Goal: Task Accomplishment & Management: Complete application form

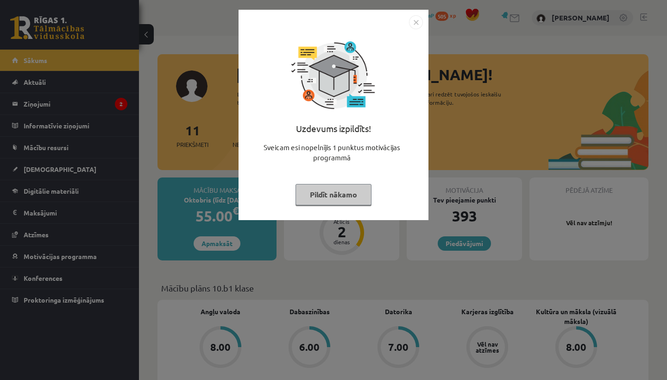
click at [329, 195] on button "Pildīt nākamo" at bounding box center [334, 194] width 76 height 21
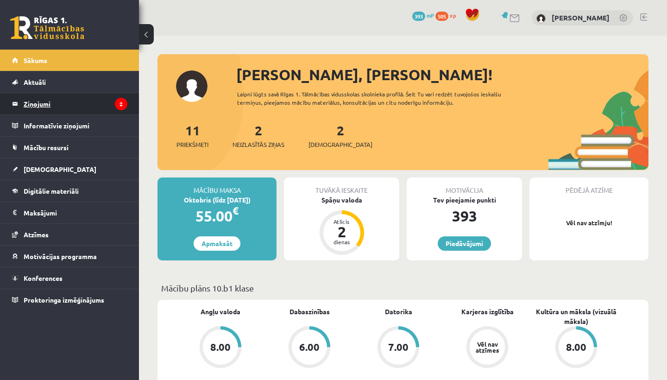
click at [73, 101] on legend "Ziņojumi 2" at bounding box center [76, 103] width 104 height 21
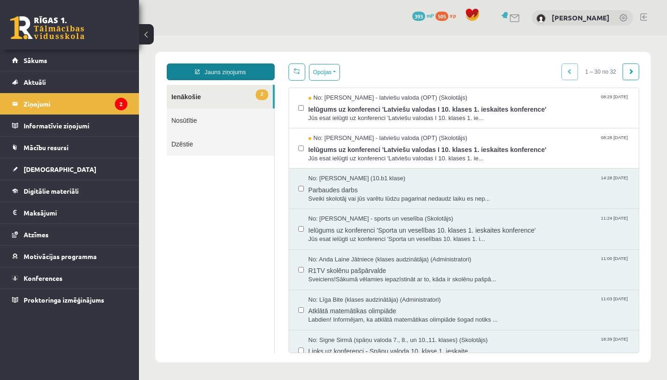
click at [249, 69] on link "Jauns ziņojums" at bounding box center [221, 71] width 108 height 17
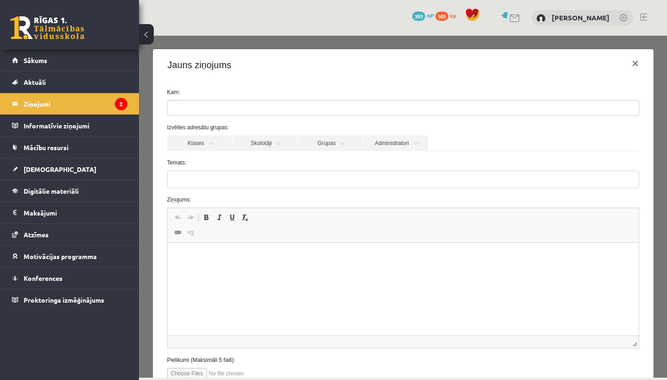
click at [238, 110] on ul at bounding box center [403, 108] width 471 height 15
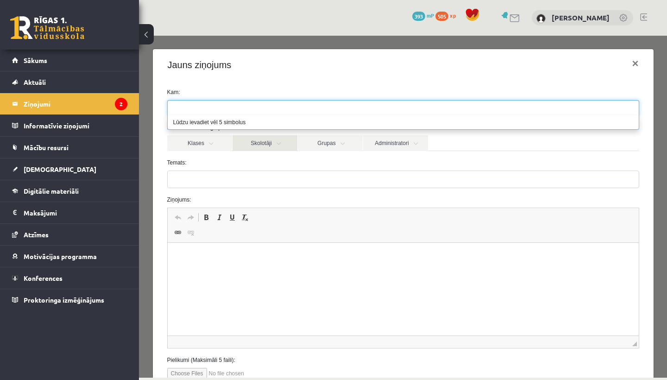
click at [263, 144] on link "Skolotāji" at bounding box center [265, 143] width 65 height 16
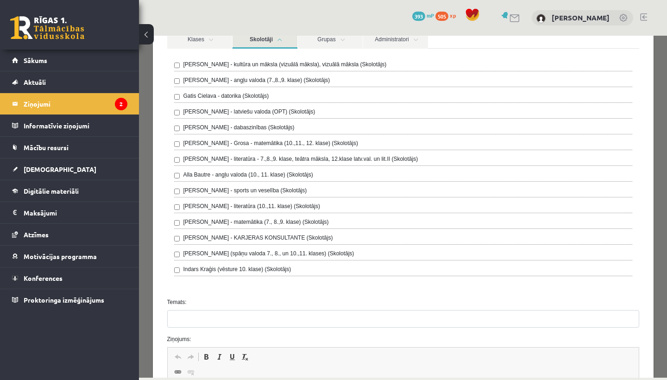
scroll to position [105, 0]
click at [76, 101] on legend "Ziņojumi 2" at bounding box center [76, 103] width 104 height 21
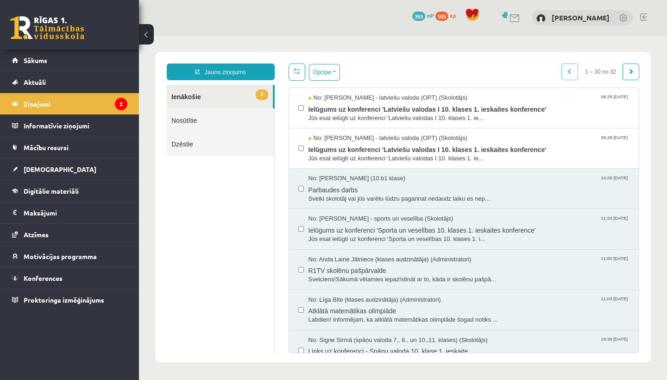
scroll to position [0, 0]
click at [46, 61] on span "Sākums" at bounding box center [36, 60] width 24 height 8
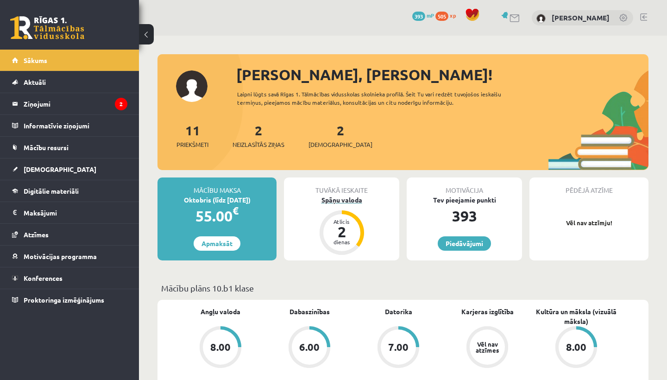
click at [348, 198] on div "Spāņu valoda" at bounding box center [341, 200] width 115 height 10
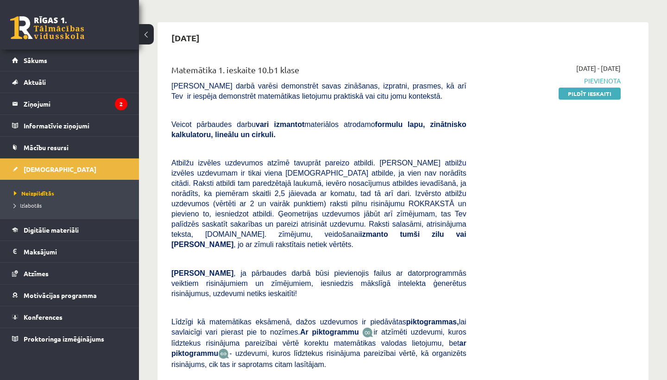
scroll to position [69, 0]
click at [592, 92] on link "Pildīt ieskaiti" at bounding box center [590, 93] width 62 height 12
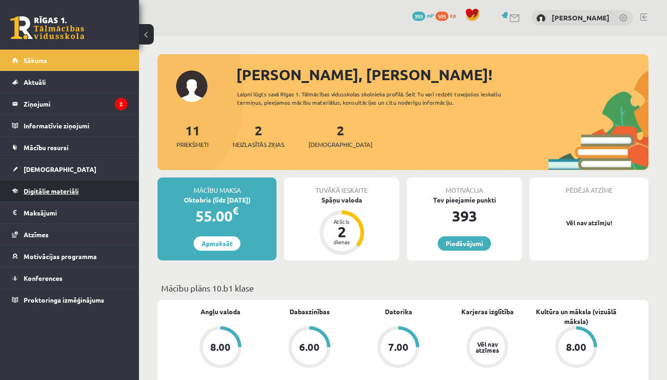
click at [56, 193] on span "Digitālie materiāli" at bounding box center [51, 191] width 55 height 8
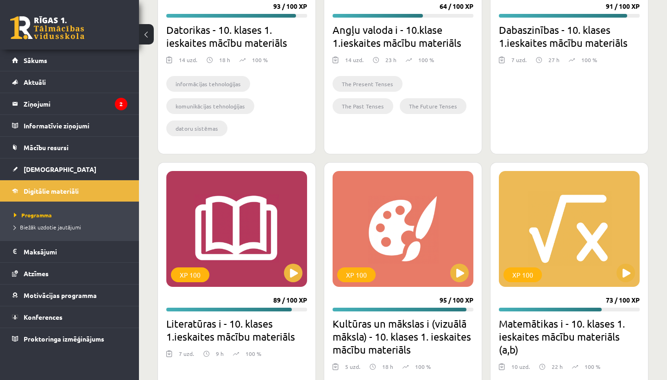
scroll to position [1303, 0]
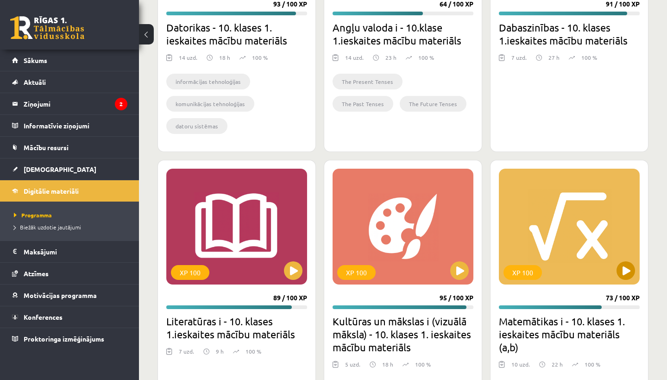
click at [621, 270] on button at bounding box center [626, 270] width 19 height 19
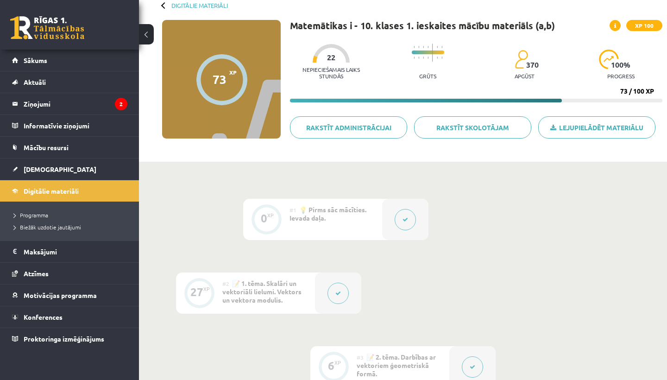
scroll to position [54, 0]
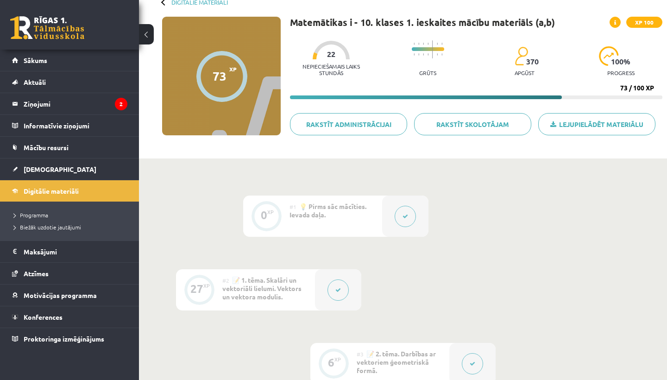
click at [331, 291] on button at bounding box center [337, 289] width 21 height 21
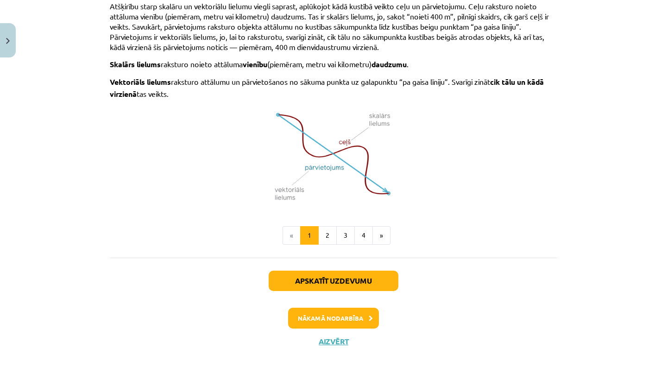
scroll to position [603, 0]
click at [320, 311] on button "Nākamā nodarbība" at bounding box center [333, 318] width 91 height 21
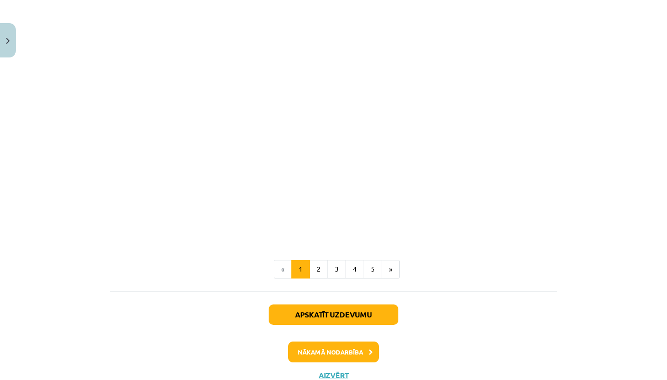
scroll to position [1378, 0]
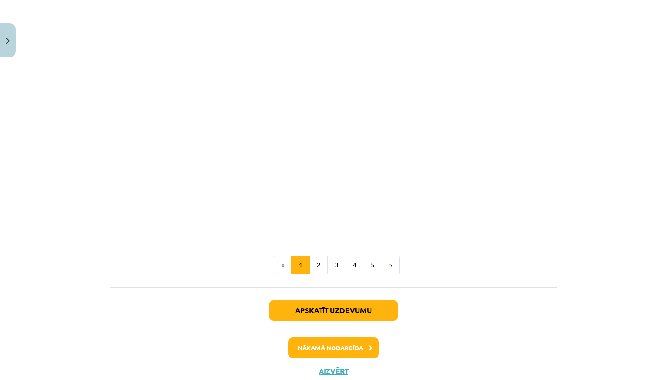
click at [354, 348] on button "Nākamā nodarbība" at bounding box center [333, 347] width 91 height 21
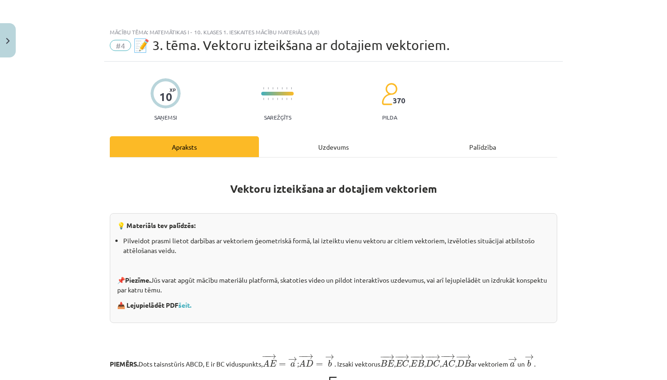
scroll to position [0, 0]
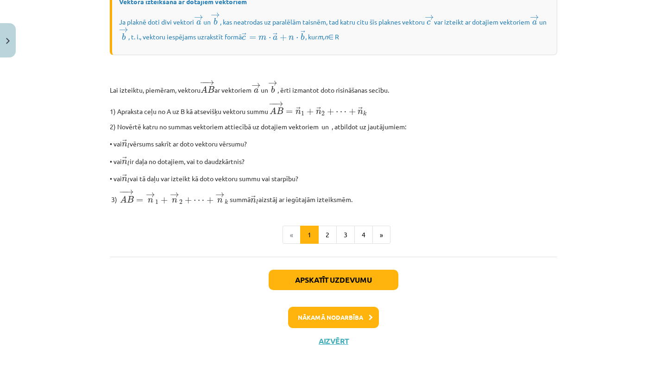
click at [340, 317] on button "Nākamā nodarbība" at bounding box center [333, 317] width 91 height 21
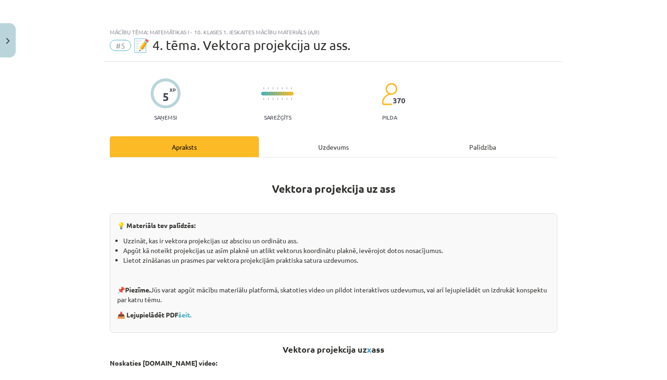
click at [9, 33] on button "Close" at bounding box center [8, 40] width 16 height 34
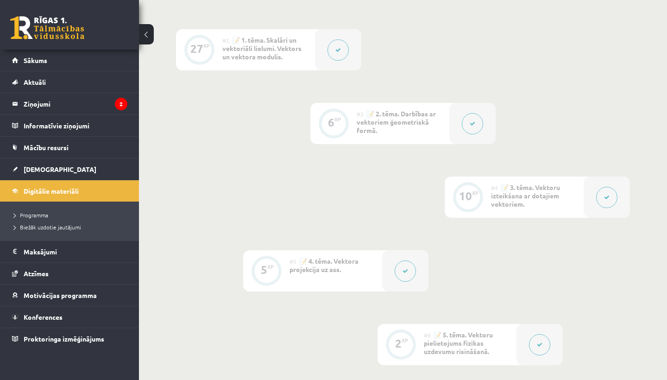
scroll to position [296, 0]
click at [470, 120] on icon at bounding box center [473, 123] width 6 height 6
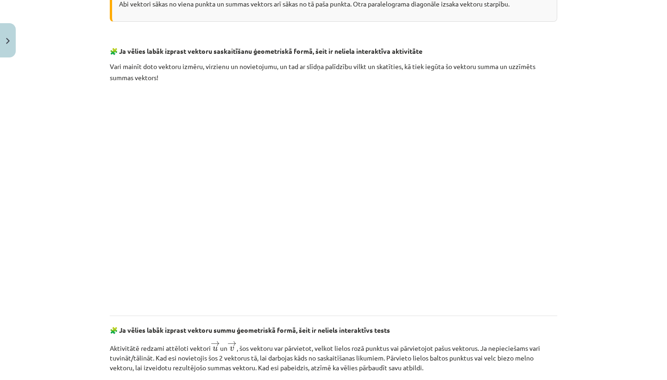
scroll to position [1409, 0]
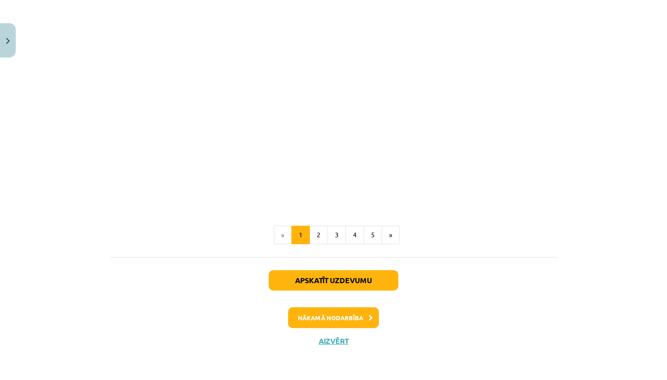
click at [11, 39] on button "Close" at bounding box center [8, 40] width 16 height 34
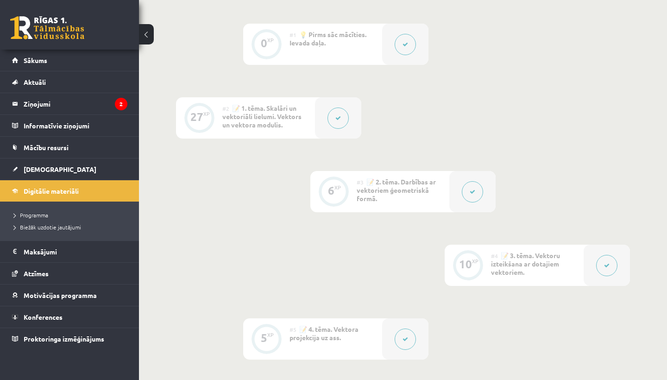
scroll to position [224, 0]
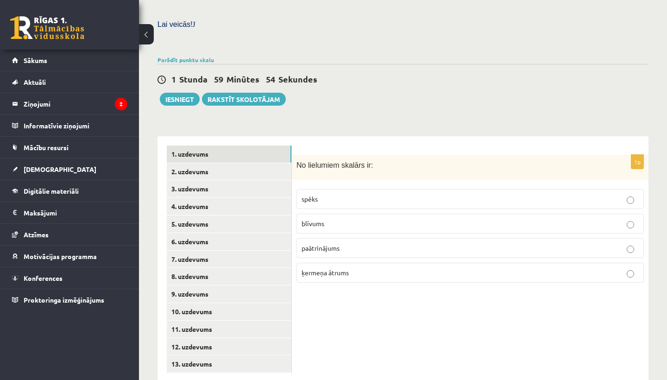
scroll to position [286, 0]
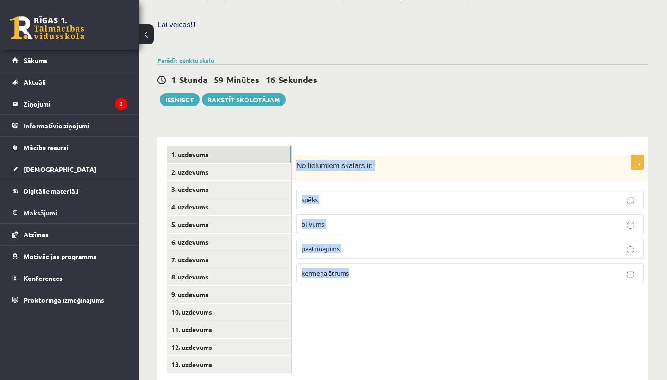
drag, startPoint x: 297, startPoint y: 148, endPoint x: 358, endPoint y: 290, distance: 154.4
click at [358, 290] on div "1p No lielumiem skalārs ir: spēks blīvums paātrinājums ķermeņa ātrums" at bounding box center [470, 260] width 357 height 246
copy div "No lielumiem skalārs ir: spēks blīvums paātrinājums ķermeņa ātrums"
click at [324, 214] on label "blīvums" at bounding box center [469, 224] width 347 height 20
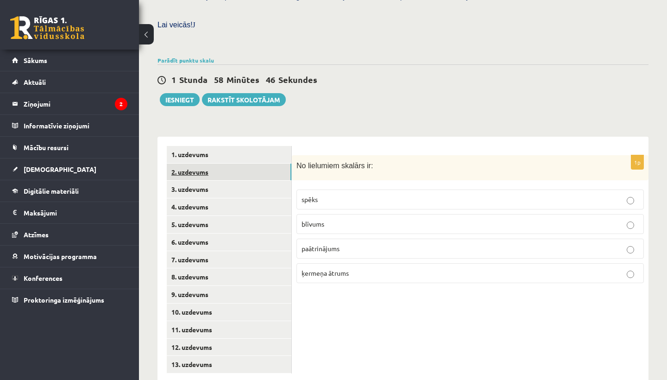
click at [231, 164] on link "2. uzdevums" at bounding box center [229, 172] width 125 height 17
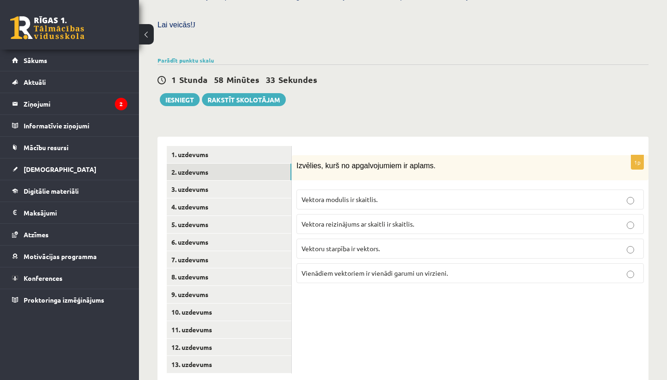
click at [425, 219] on p "Vektora reizinājums ar skaitli ir skaitlis." at bounding box center [470, 224] width 337 height 10
click at [246, 181] on link "3. uzdevums" at bounding box center [229, 189] width 125 height 17
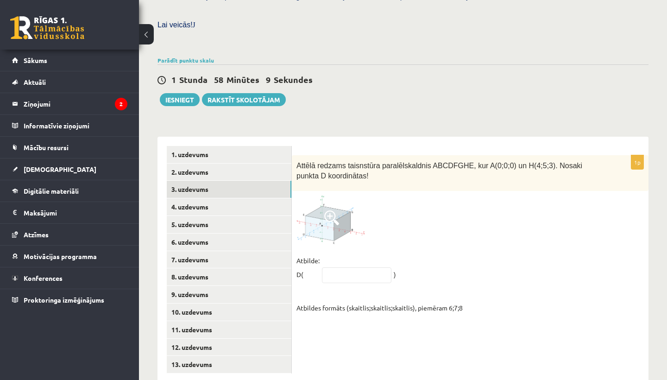
click at [328, 210] on span at bounding box center [331, 217] width 15 height 15
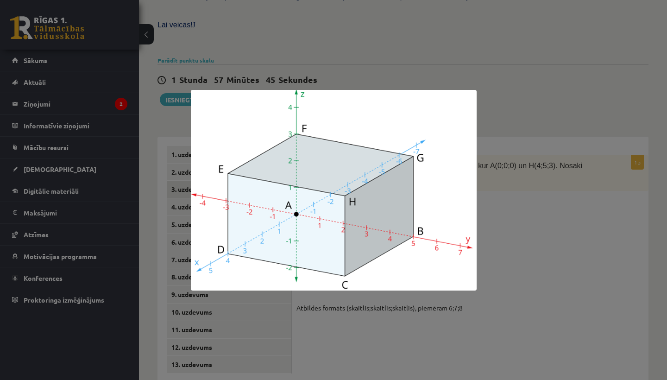
click at [525, 201] on div at bounding box center [333, 190] width 667 height 380
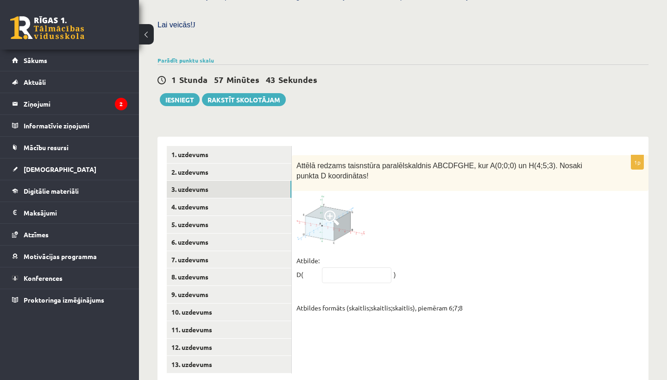
click at [334, 210] on span at bounding box center [331, 217] width 15 height 15
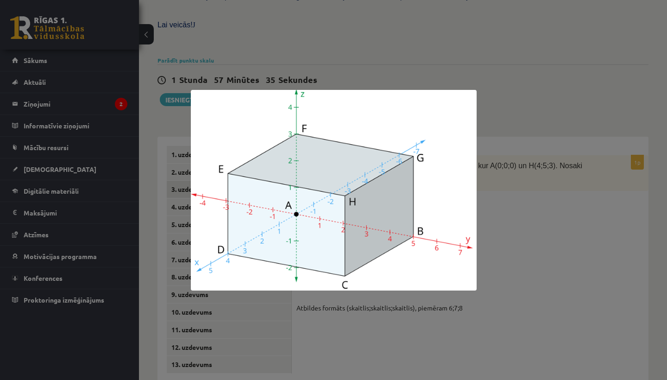
click at [521, 219] on div at bounding box center [333, 190] width 667 height 380
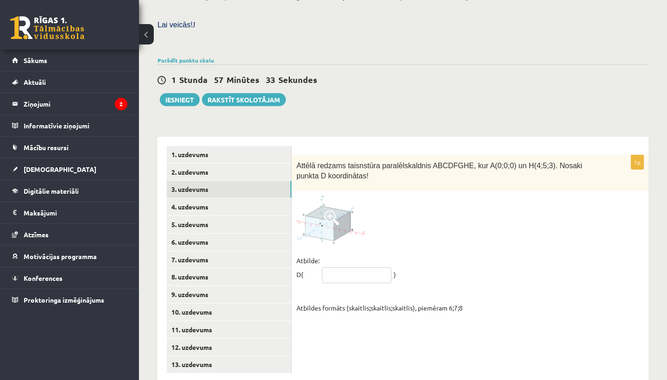
click at [362, 267] on input "text" at bounding box center [356, 275] width 69 height 16
click at [334, 210] on span at bounding box center [331, 217] width 15 height 15
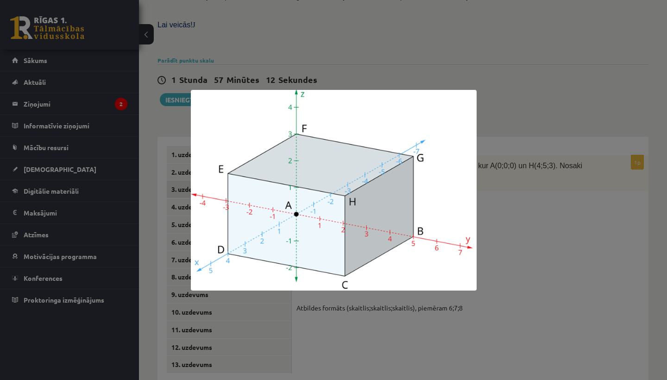
click at [420, 327] on div at bounding box center [333, 190] width 667 height 380
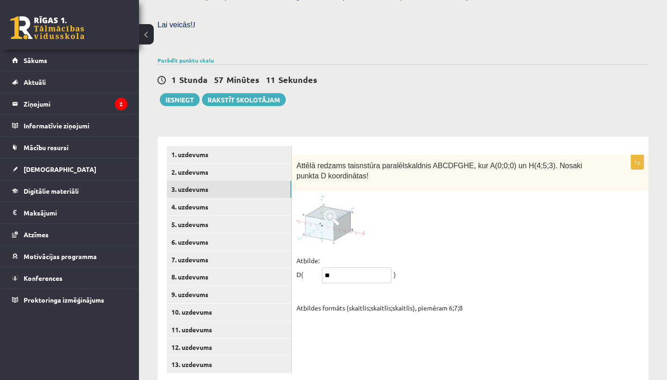
click at [359, 267] on input "**" at bounding box center [356, 275] width 69 height 16
type input "*****"
click at [203, 198] on link "4. uzdevums" at bounding box center [229, 206] width 125 height 17
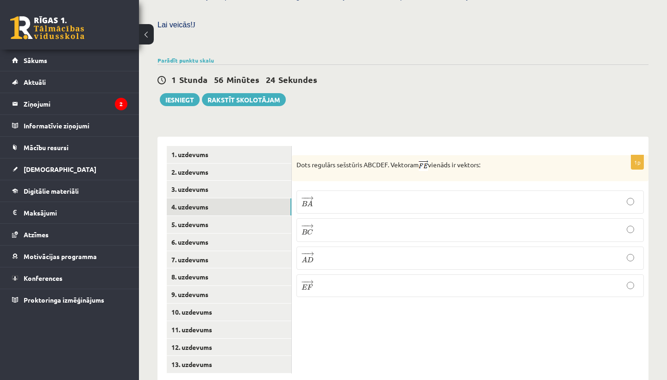
click at [415, 223] on p "− − → B C B C →" at bounding box center [470, 229] width 337 height 13
click at [203, 216] on link "5. uzdevums" at bounding box center [229, 224] width 125 height 17
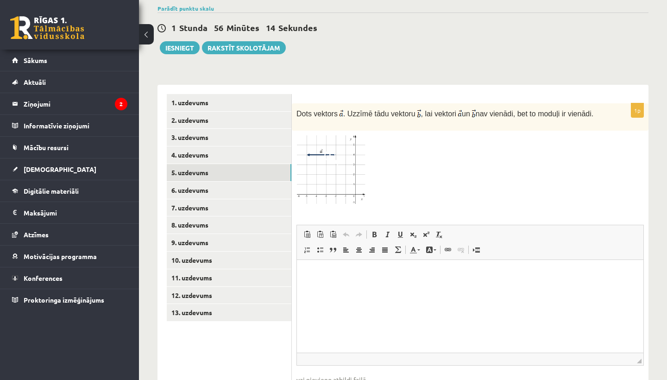
scroll to position [339, 0]
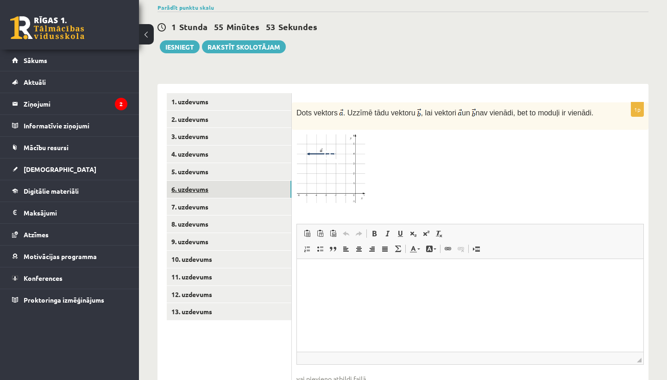
click at [188, 181] on link "6. uzdevums" at bounding box center [229, 189] width 125 height 17
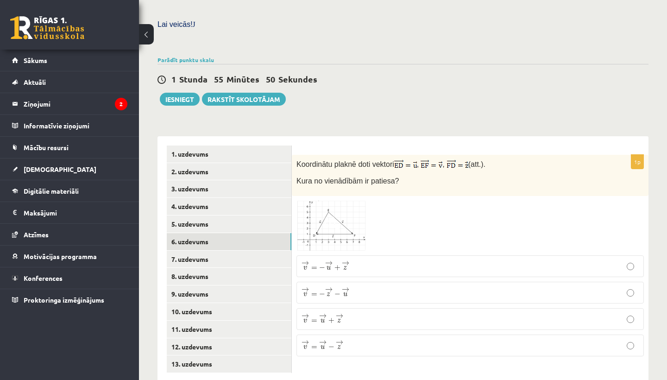
click at [342, 201] on img at bounding box center [330, 226] width 69 height 50
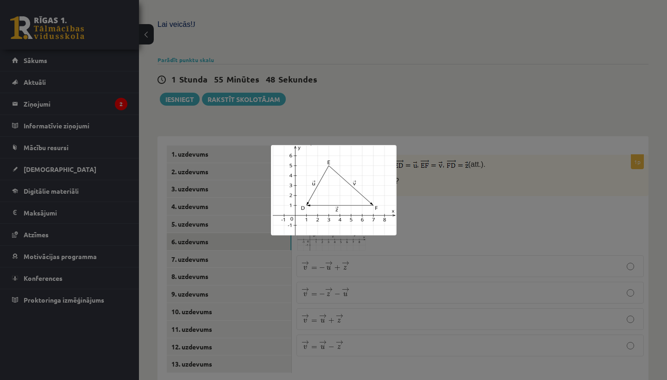
click at [438, 179] on div at bounding box center [333, 190] width 667 height 380
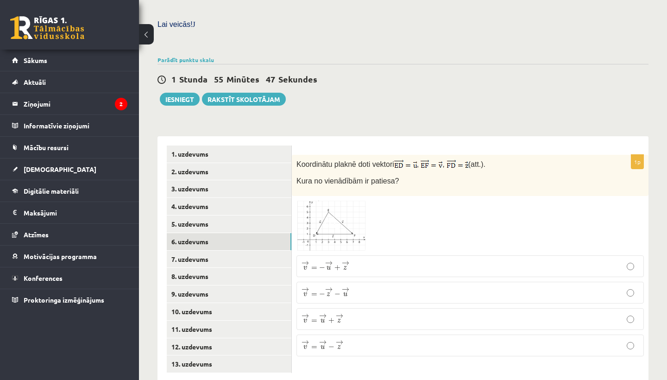
click at [344, 206] on img at bounding box center [330, 226] width 69 height 50
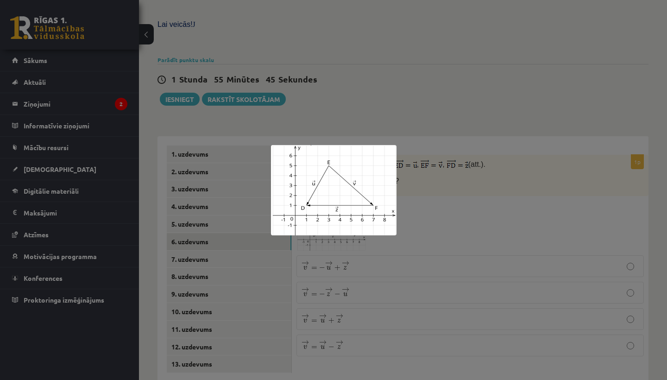
click at [424, 210] on div at bounding box center [333, 190] width 667 height 380
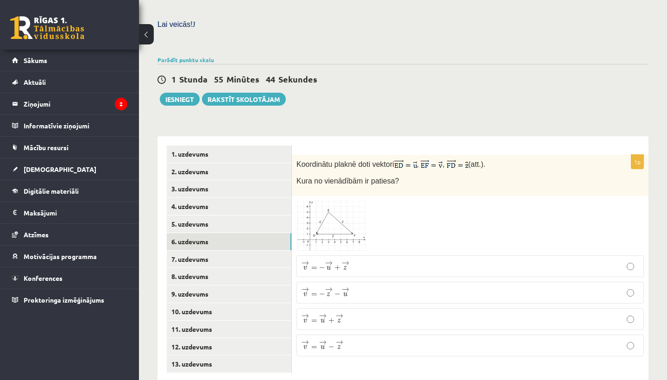
click at [339, 210] on img at bounding box center [330, 226] width 69 height 50
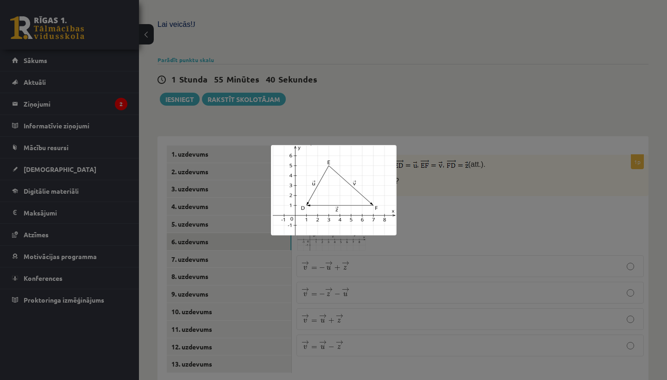
click at [451, 190] on div at bounding box center [333, 190] width 667 height 380
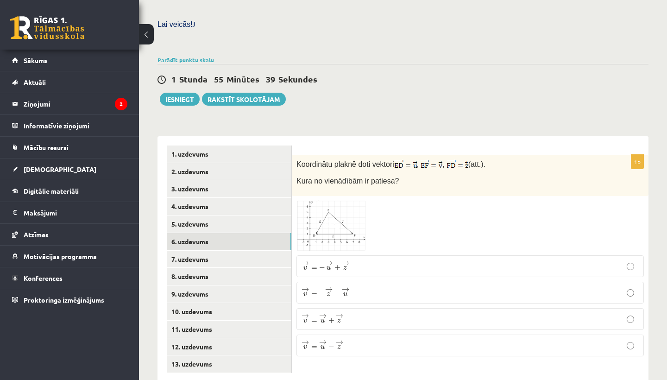
click at [329, 215] on img at bounding box center [330, 226] width 69 height 50
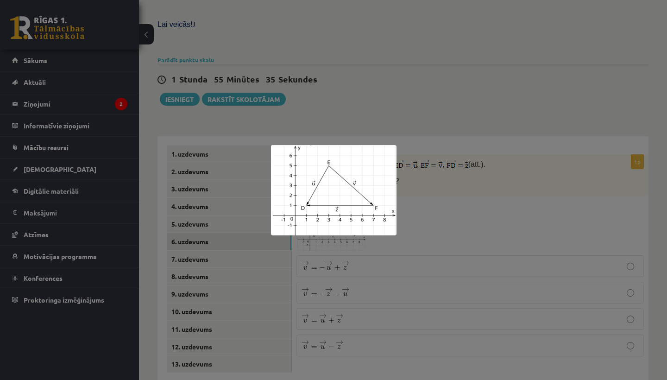
click at [429, 201] on div at bounding box center [333, 190] width 667 height 380
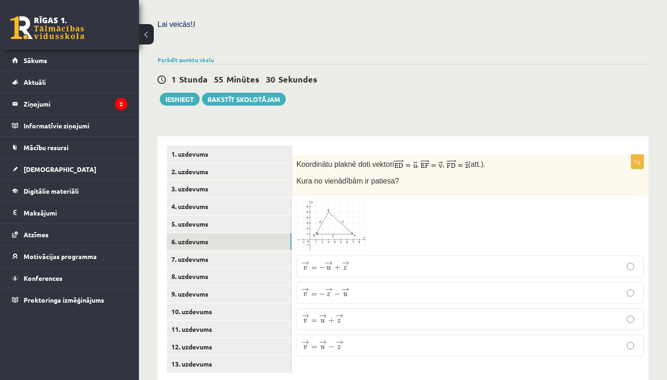
click at [342, 207] on img at bounding box center [330, 226] width 69 height 50
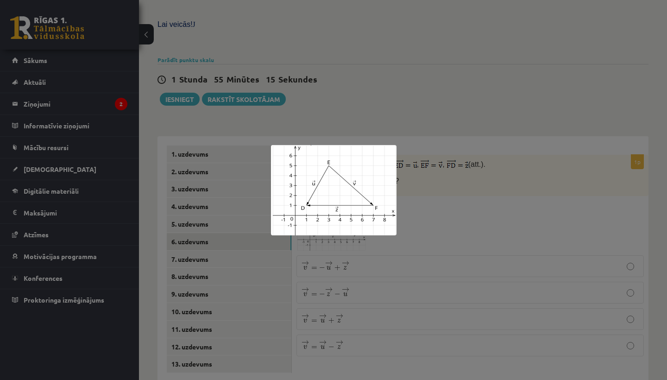
click at [370, 321] on div at bounding box center [333, 190] width 667 height 380
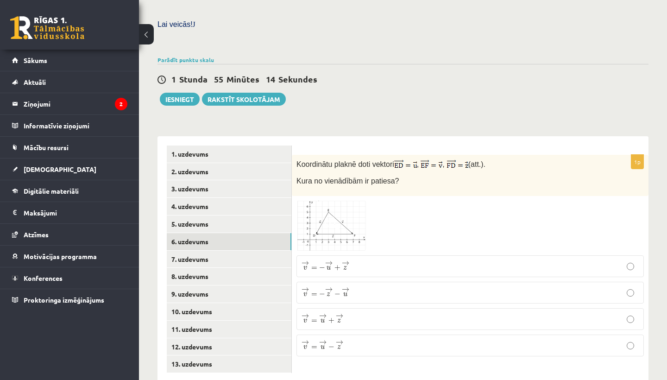
click at [365, 340] on p "→ v = → u − → z v → = u → − z →" at bounding box center [470, 346] width 337 height 12
click at [193, 251] on link "7. uzdevums" at bounding box center [229, 259] width 125 height 17
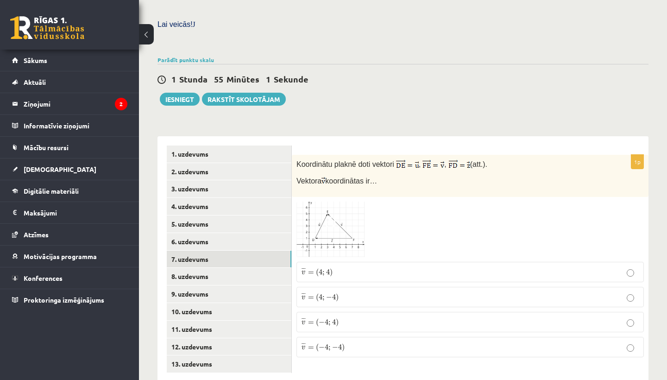
click at [352, 216] on img at bounding box center [330, 229] width 69 height 56
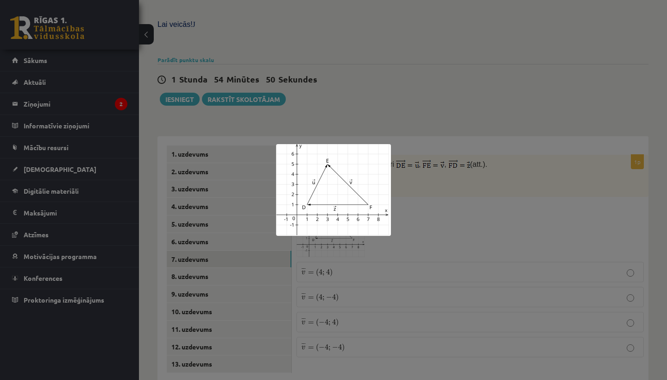
click at [413, 199] on div at bounding box center [333, 190] width 667 height 380
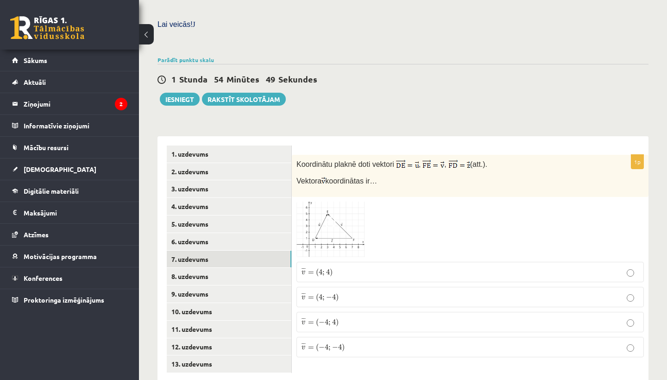
click at [336, 267] on p "¯ ¯ ¯ v = ( 4 ; 4 ) v ¯ = ( 4 ; 4 )" at bounding box center [470, 272] width 337 height 10
click at [253, 268] on link "8. uzdevums" at bounding box center [229, 276] width 125 height 17
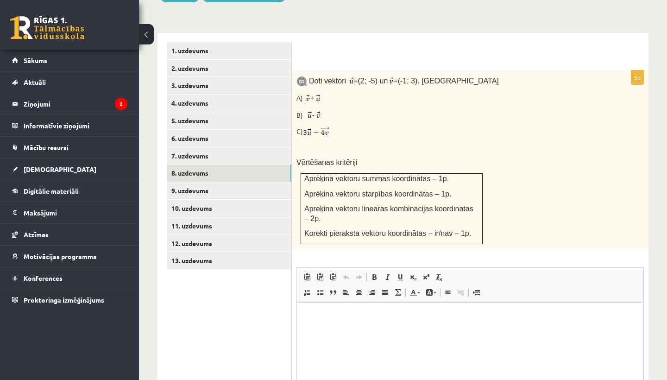
scroll to position [394, 0]
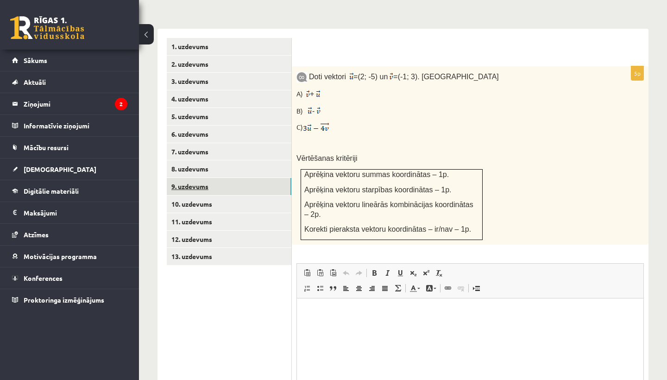
click at [199, 178] on link "9. uzdevums" at bounding box center [229, 186] width 125 height 17
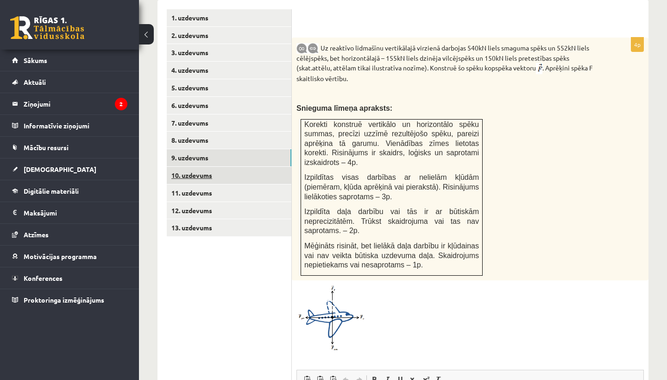
scroll to position [413, 0]
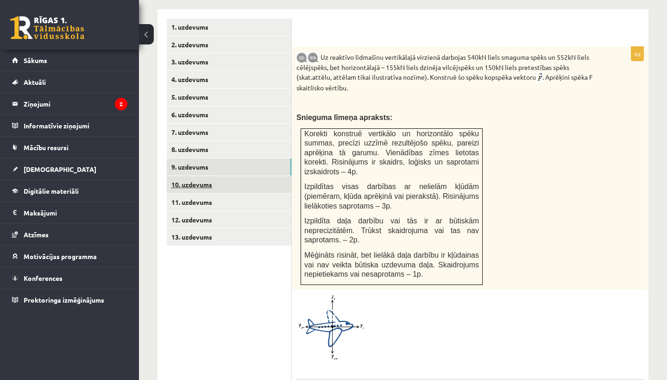
click at [197, 176] on link "10. uzdevums" at bounding box center [229, 184] width 125 height 17
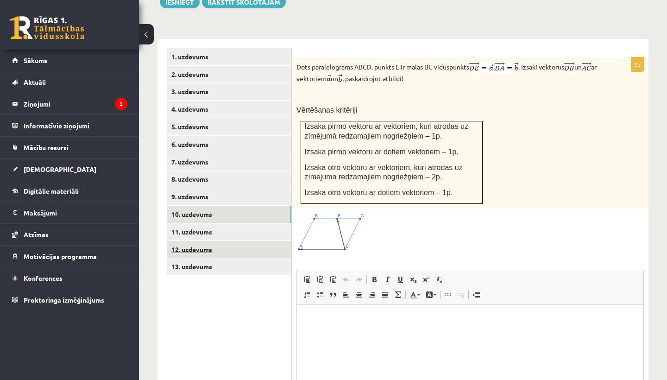
scroll to position [383, 0]
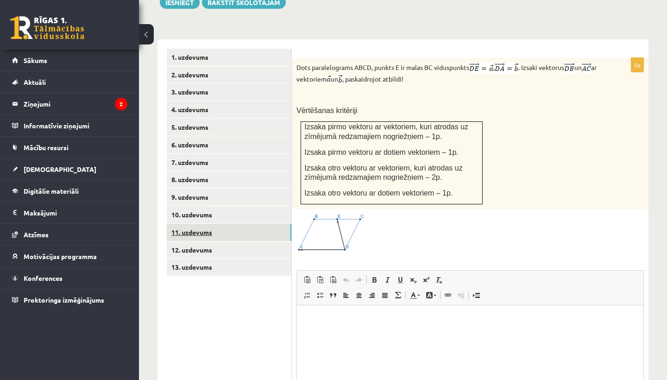
click at [188, 224] on link "11. uzdevums" at bounding box center [229, 232] width 125 height 17
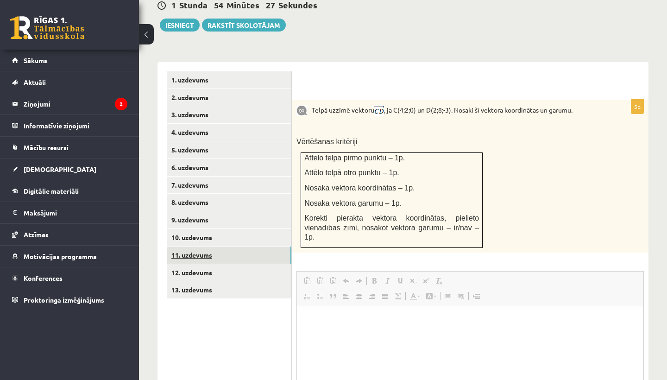
scroll to position [0, 0]
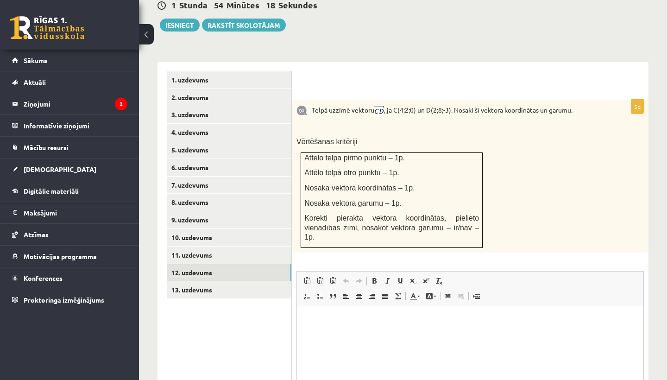
click at [186, 264] on link "12. uzdevums" at bounding box center [229, 272] width 125 height 17
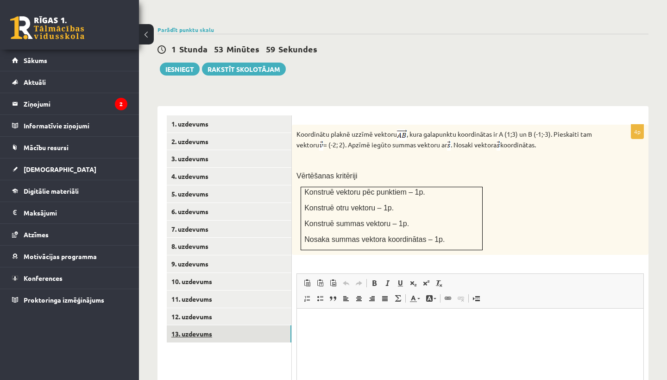
click at [206, 325] on link "13. uzdevums" at bounding box center [229, 333] width 125 height 17
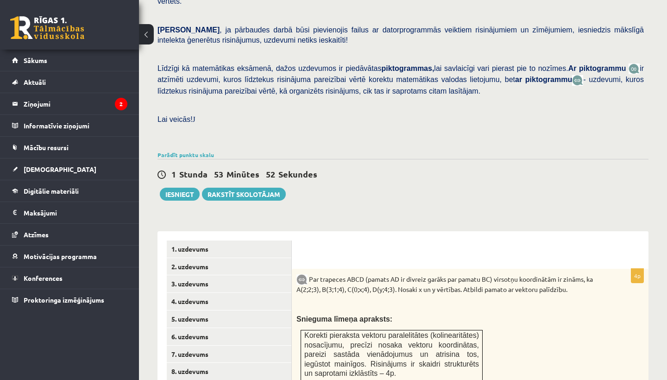
scroll to position [195, 0]
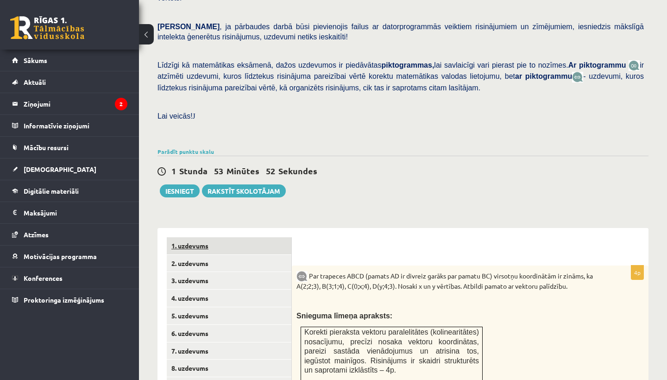
click at [200, 237] on link "1. uzdevums" at bounding box center [229, 245] width 125 height 17
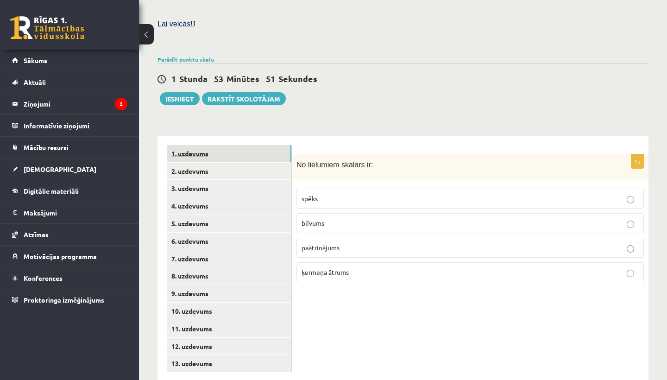
scroll to position [286, 0]
click at [192, 163] on link "2. uzdevums" at bounding box center [229, 171] width 125 height 17
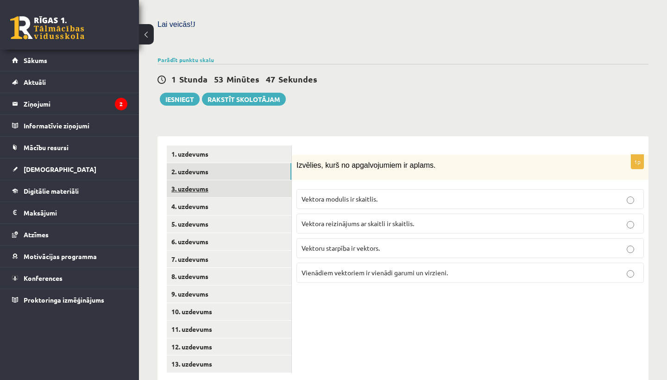
click at [188, 180] on link "3. uzdevums" at bounding box center [229, 188] width 125 height 17
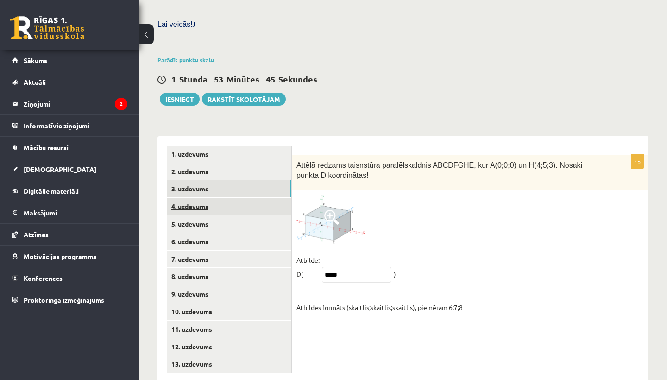
click at [188, 198] on link "4. uzdevums" at bounding box center [229, 206] width 125 height 17
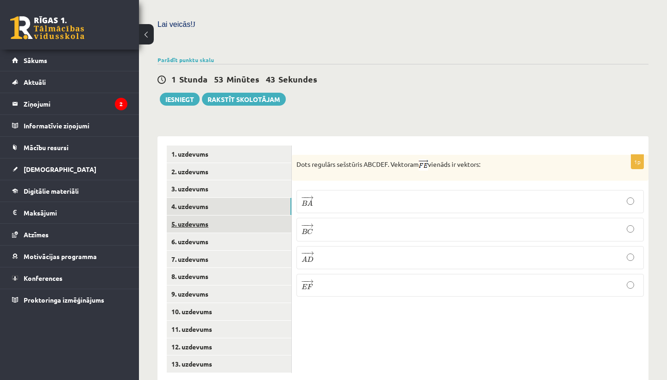
click at [188, 215] on link "5. uzdevums" at bounding box center [229, 223] width 125 height 17
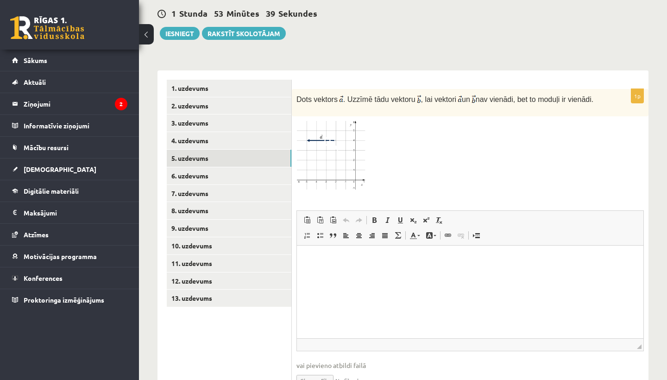
scroll to position [352, 0]
click at [357, 149] on img at bounding box center [330, 156] width 69 height 71
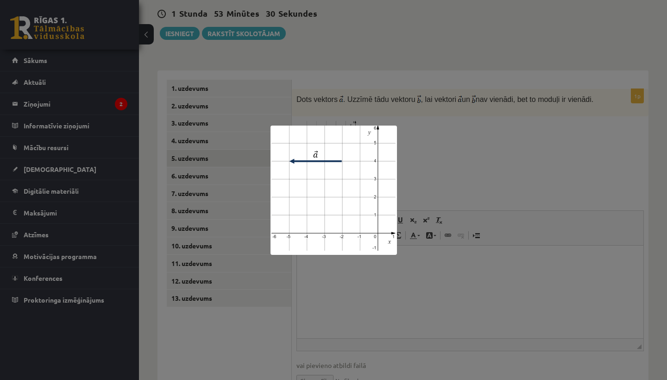
click at [428, 154] on div at bounding box center [333, 190] width 667 height 380
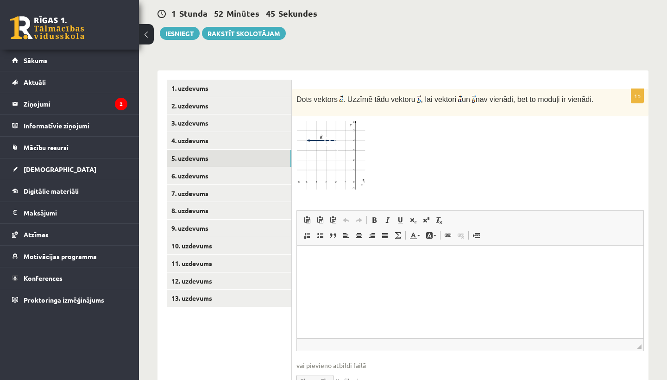
click at [319, 144] on img at bounding box center [330, 156] width 69 height 71
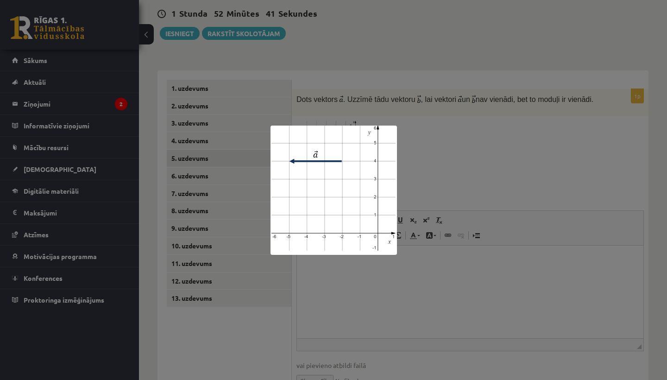
click at [531, 152] on div at bounding box center [333, 190] width 667 height 380
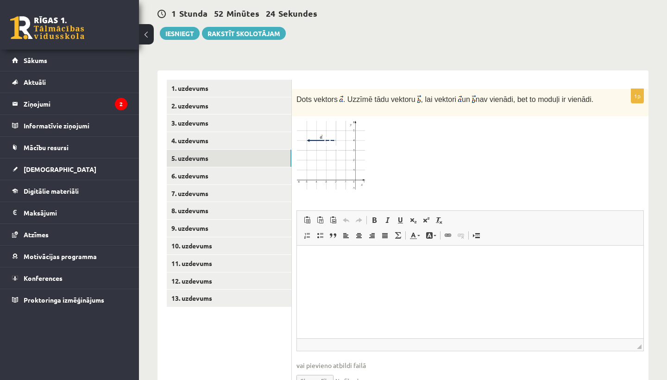
click at [324, 139] on span at bounding box center [331, 143] width 15 height 15
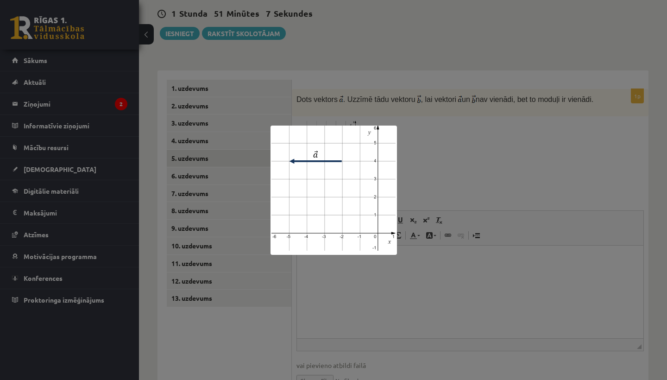
click at [563, 117] on div at bounding box center [333, 190] width 667 height 380
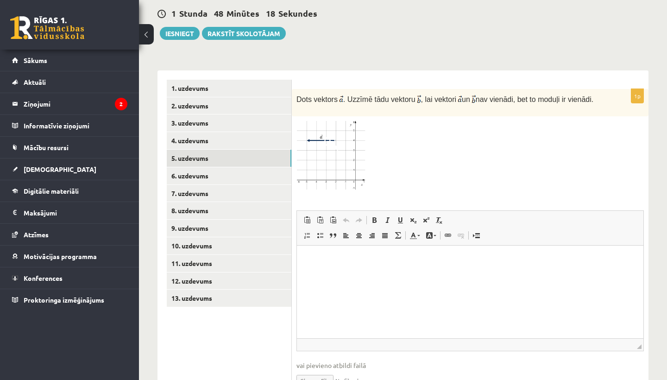
click at [339, 273] on html at bounding box center [470, 259] width 346 height 28
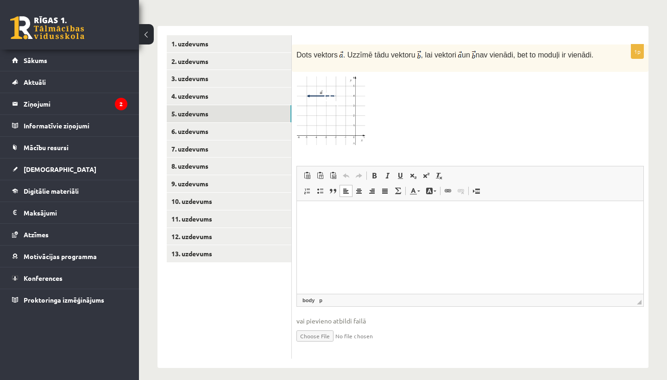
scroll to position [396, 0]
click at [310, 327] on input "file" at bounding box center [469, 335] width 347 height 19
type input "**********"
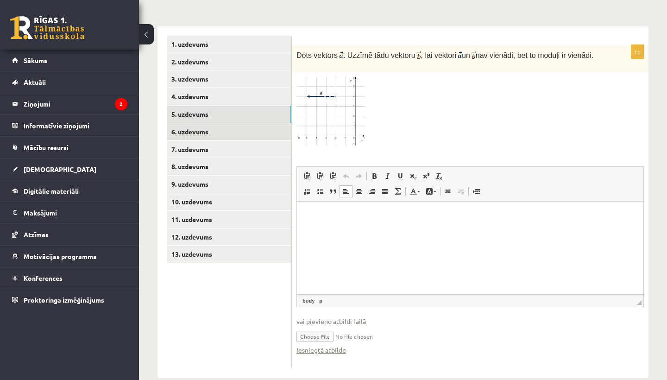
click at [200, 123] on link "6. uzdevums" at bounding box center [229, 131] width 125 height 17
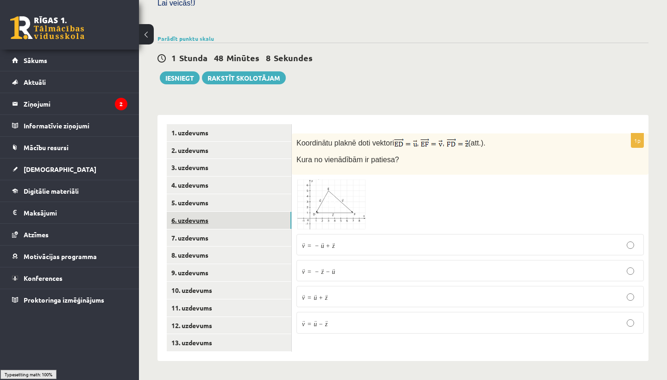
scroll to position [286, 0]
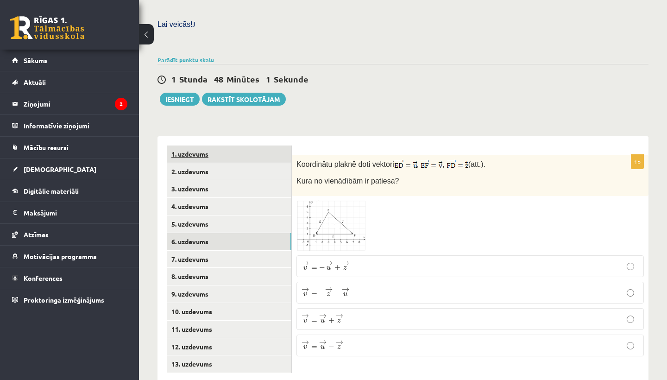
click at [193, 145] on link "1. uzdevums" at bounding box center [229, 153] width 125 height 17
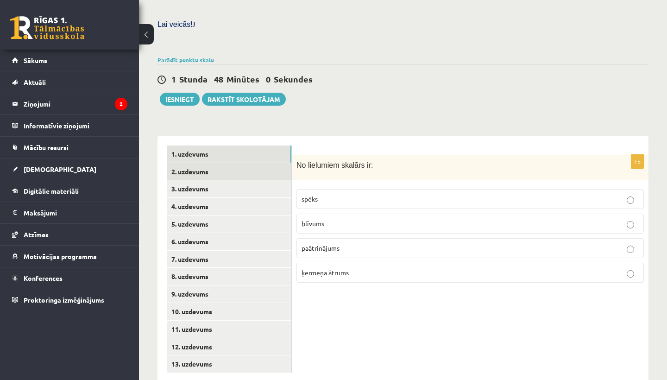
click at [194, 163] on link "2. uzdevums" at bounding box center [229, 171] width 125 height 17
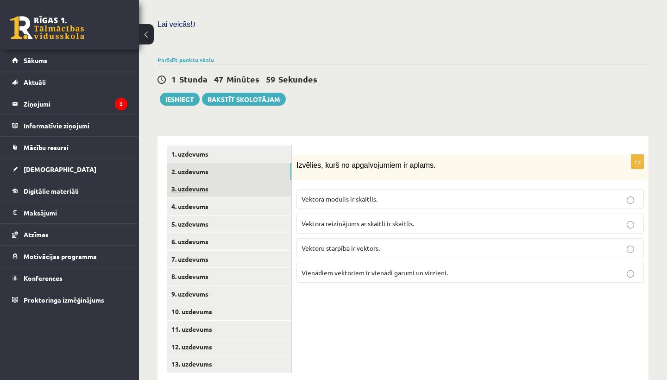
click at [194, 180] on link "3. uzdevums" at bounding box center [229, 188] width 125 height 17
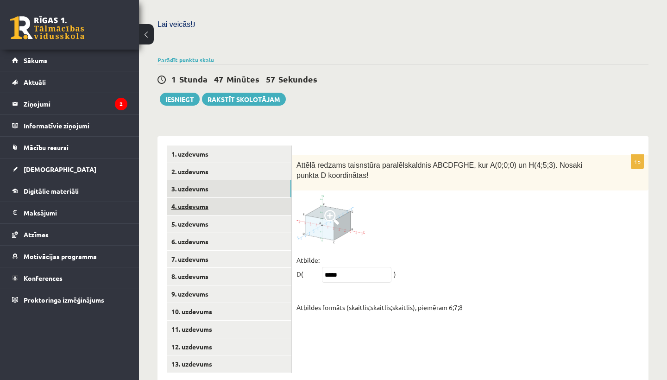
click at [193, 198] on link "4. uzdevums" at bounding box center [229, 206] width 125 height 17
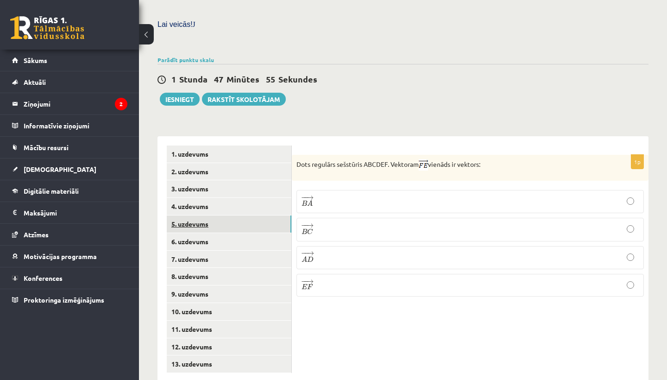
click at [191, 215] on link "5. uzdevums" at bounding box center [229, 223] width 125 height 17
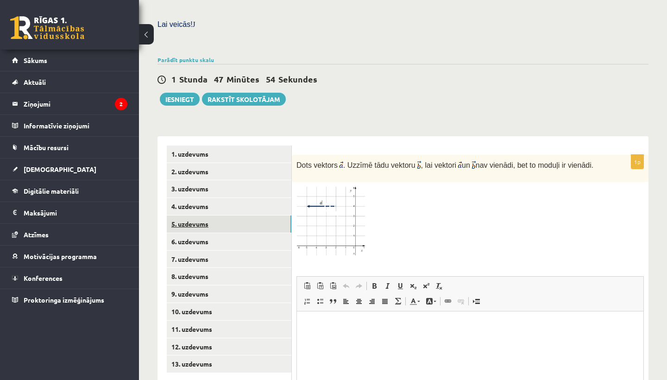
scroll to position [0, 0]
click at [191, 233] on link "6. uzdevums" at bounding box center [229, 241] width 125 height 17
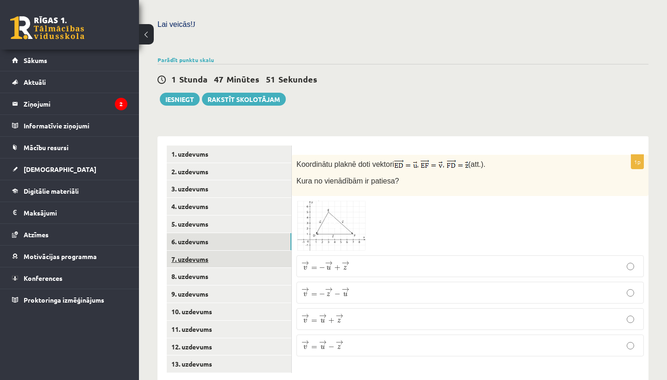
click at [190, 251] on link "7. uzdevums" at bounding box center [229, 259] width 125 height 17
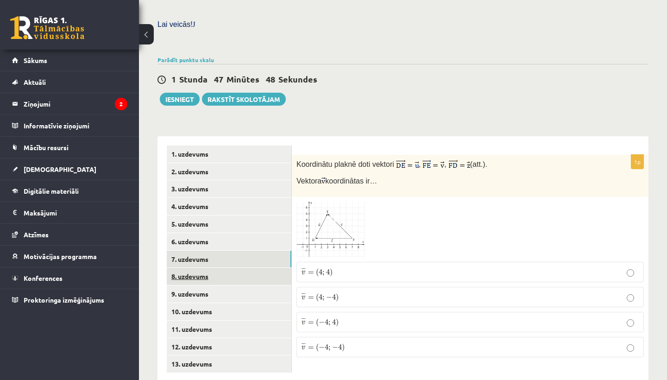
click at [189, 268] on link "8. uzdevums" at bounding box center [229, 276] width 125 height 17
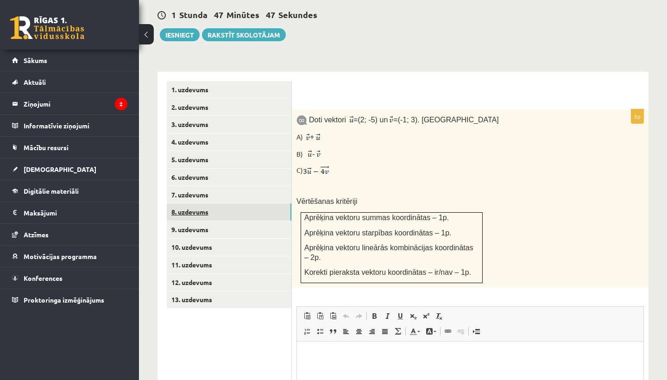
scroll to position [0, 0]
click at [188, 221] on link "9. uzdevums" at bounding box center [229, 229] width 125 height 17
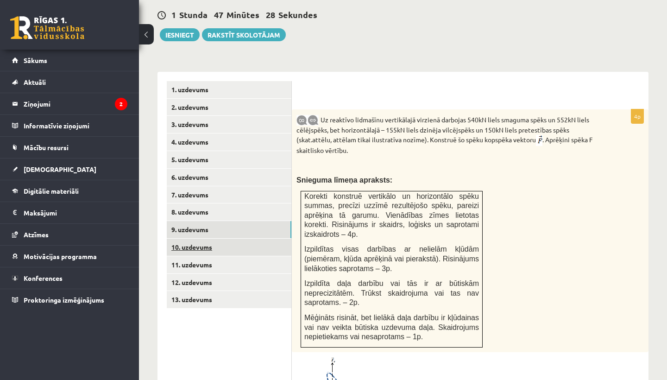
click at [185, 239] on link "10. uzdevums" at bounding box center [229, 247] width 125 height 17
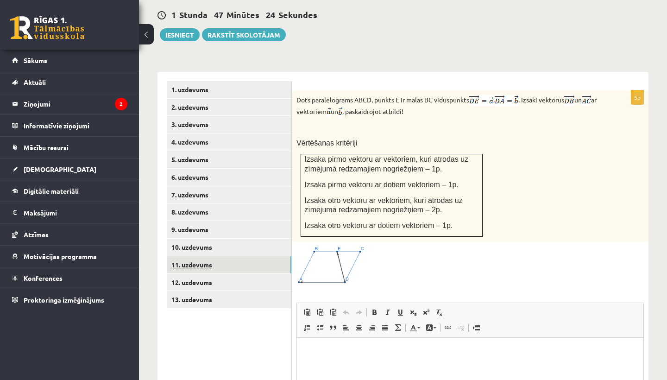
click at [185, 256] on link "11. uzdevums" at bounding box center [229, 264] width 125 height 17
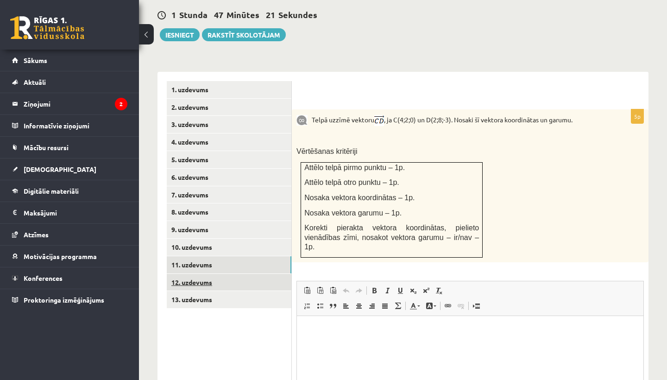
click at [183, 274] on link "12. uzdevums" at bounding box center [229, 282] width 125 height 17
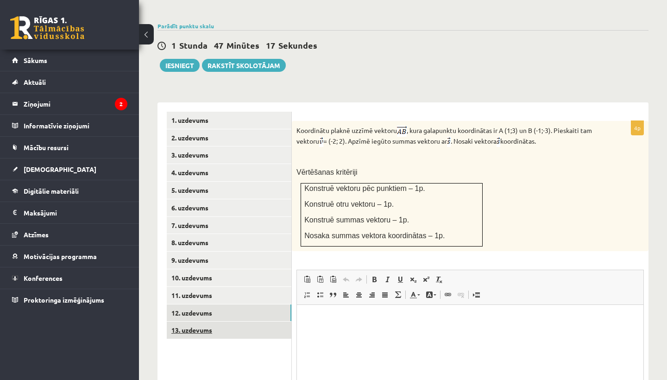
click at [179, 321] on link "13. uzdevums" at bounding box center [229, 329] width 125 height 17
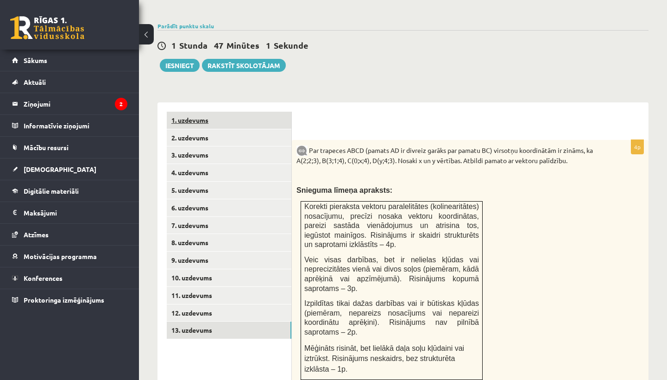
click at [192, 112] on link "1. uzdevums" at bounding box center [229, 120] width 125 height 17
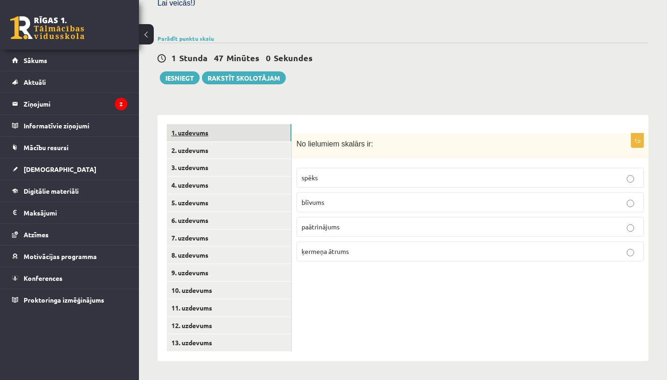
scroll to position [286, 0]
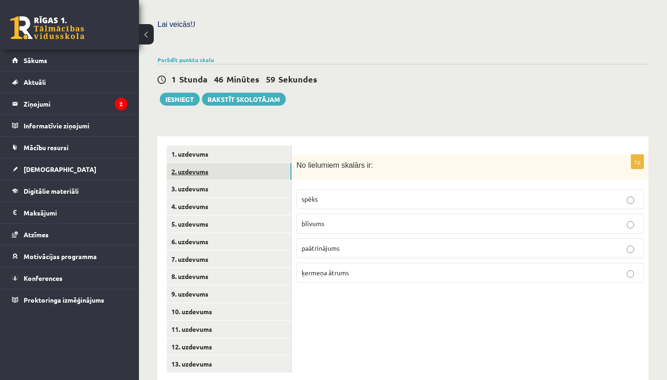
click at [190, 163] on link "2. uzdevums" at bounding box center [229, 171] width 125 height 17
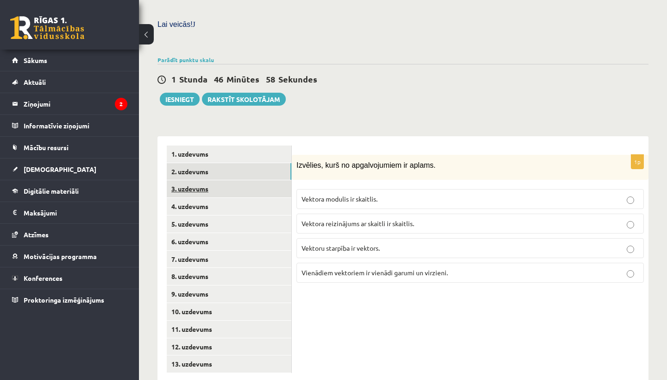
click at [192, 180] on link "3. uzdevums" at bounding box center [229, 188] width 125 height 17
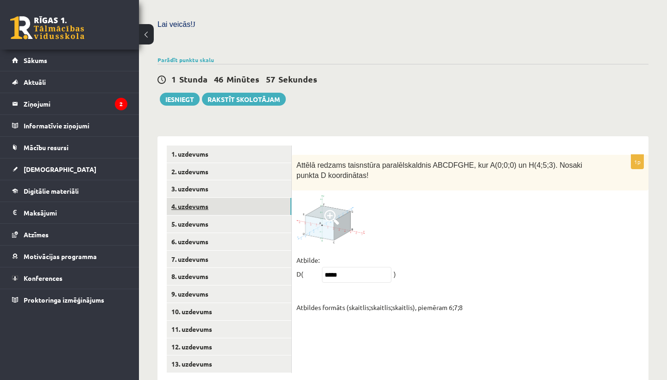
click at [190, 198] on link "4. uzdevums" at bounding box center [229, 206] width 125 height 17
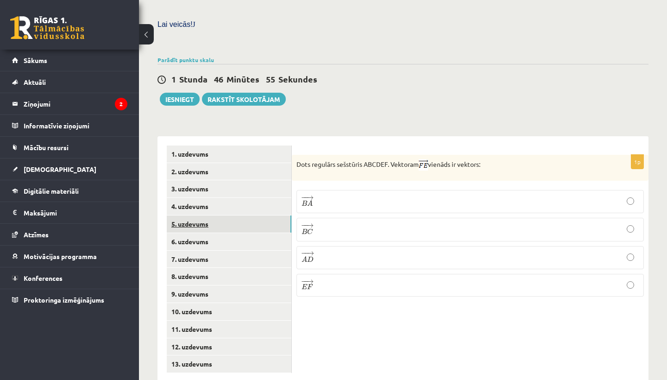
click at [189, 215] on link "5. uzdevums" at bounding box center [229, 223] width 125 height 17
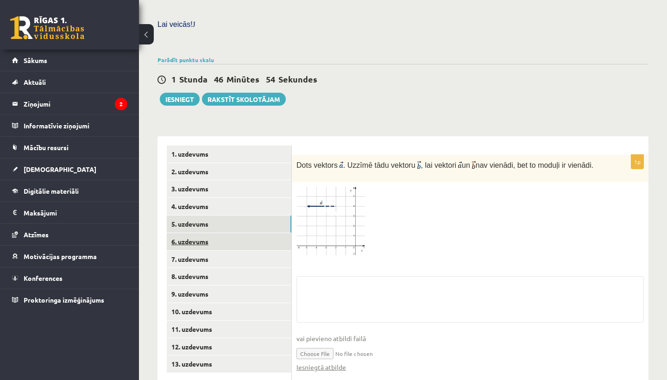
click at [189, 233] on link "6. uzdevums" at bounding box center [229, 241] width 125 height 17
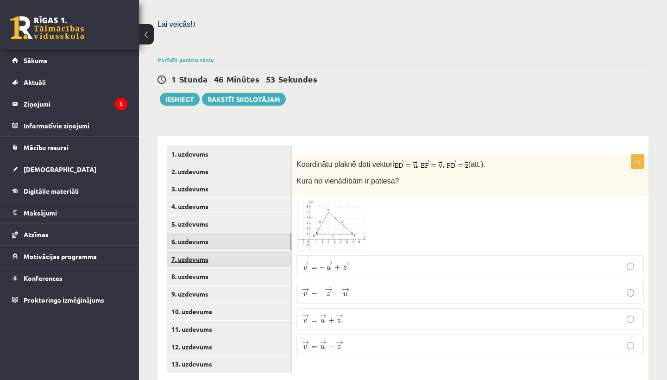
click at [186, 251] on link "7. uzdevums" at bounding box center [229, 259] width 125 height 17
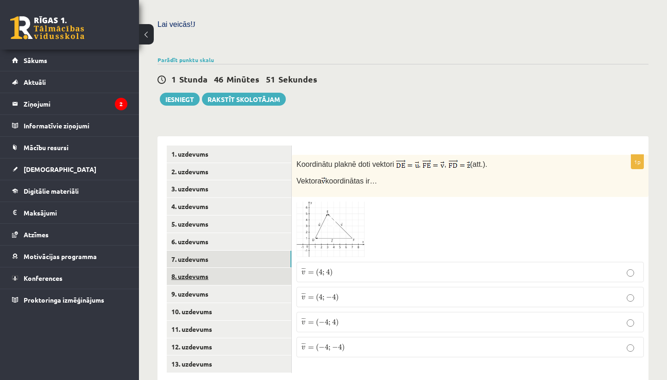
click at [186, 268] on link "8. uzdevums" at bounding box center [229, 276] width 125 height 17
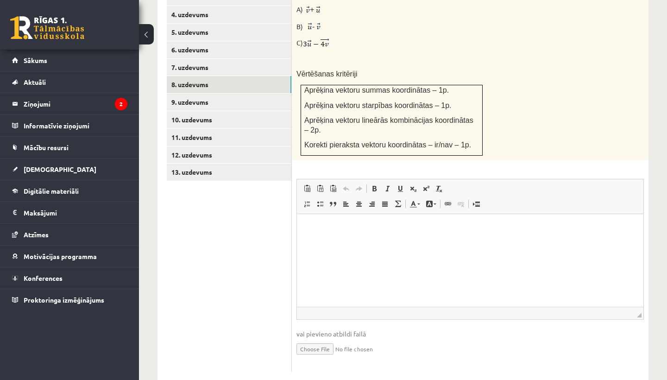
scroll to position [478, 0]
click at [321, 339] on input "file" at bounding box center [469, 348] width 347 height 19
type input "**********"
click at [208, 94] on link "9. uzdevums" at bounding box center [229, 102] width 125 height 17
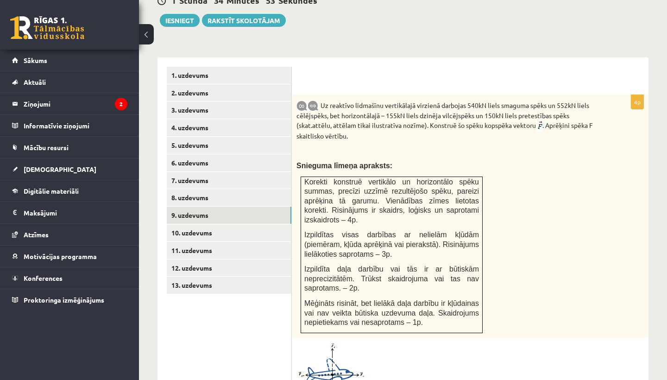
scroll to position [356, 0]
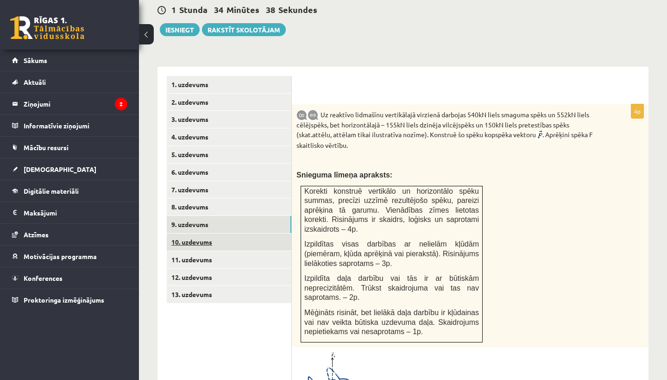
click at [211, 233] on link "10. uzdevums" at bounding box center [229, 241] width 125 height 17
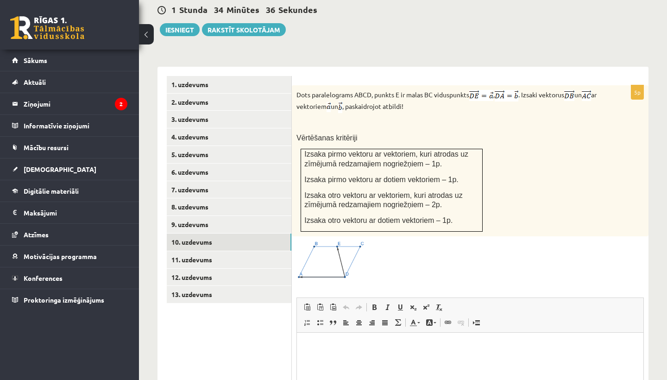
scroll to position [0, 0]
click at [349, 245] on img at bounding box center [330, 260] width 69 height 38
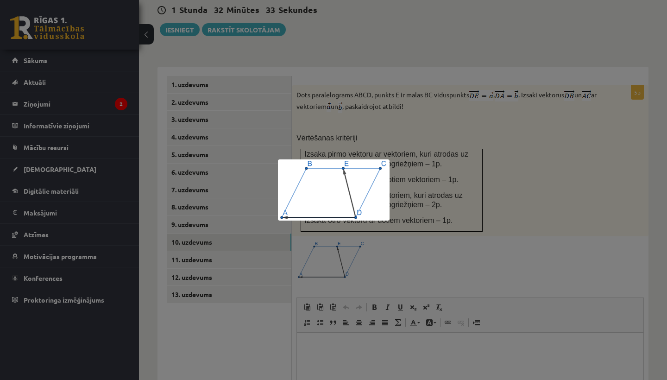
click at [327, 202] on img at bounding box center [334, 189] width 112 height 61
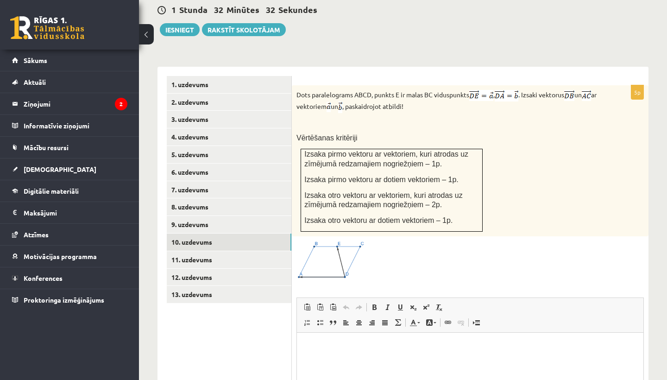
click at [333, 252] on img at bounding box center [330, 260] width 69 height 38
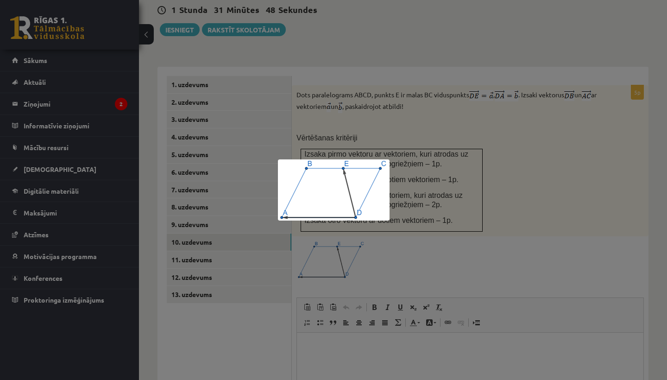
click at [577, 182] on div at bounding box center [333, 190] width 667 height 380
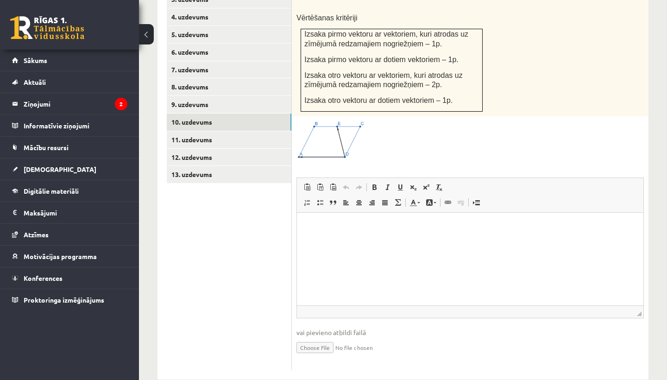
scroll to position [475, 0]
click at [308, 338] on input "file" at bounding box center [469, 347] width 347 height 19
type input "**********"
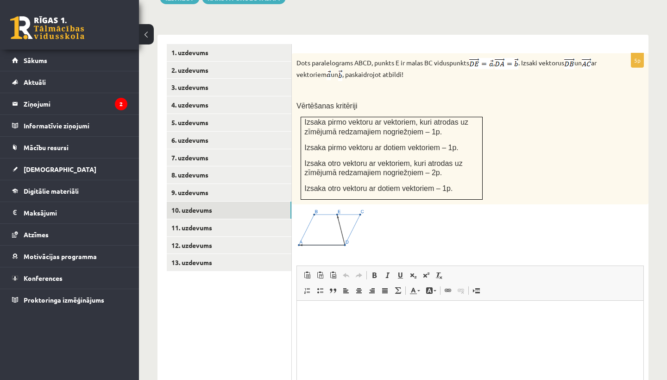
scroll to position [387, 0]
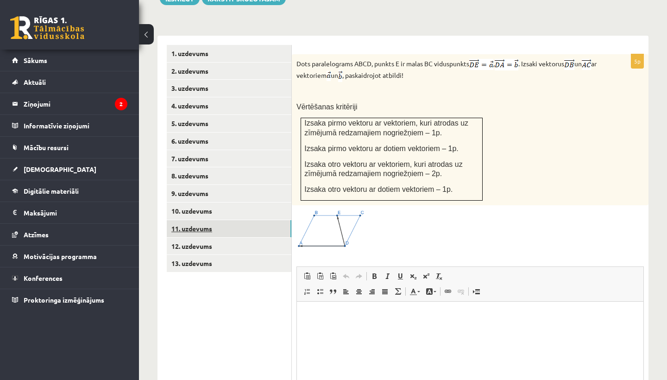
click at [210, 220] on link "11. uzdevums" at bounding box center [229, 228] width 125 height 17
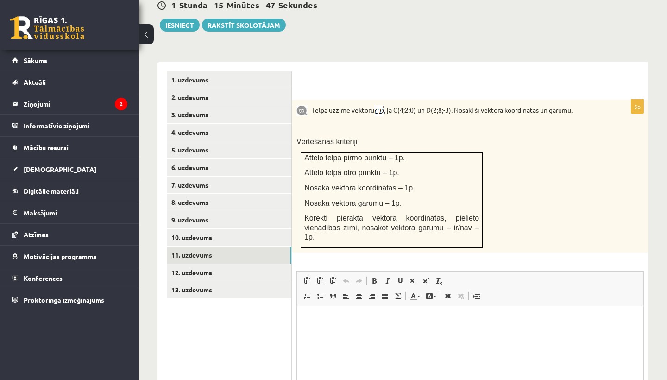
scroll to position [0, 0]
click at [205, 264] on link "12. uzdevums" at bounding box center [229, 272] width 125 height 17
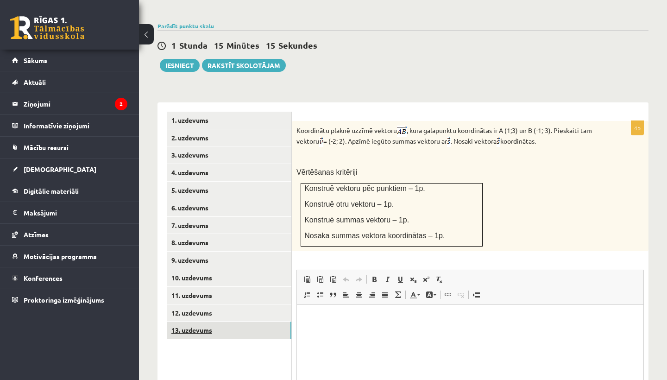
click at [195, 321] on link "13. uzdevums" at bounding box center [229, 329] width 125 height 17
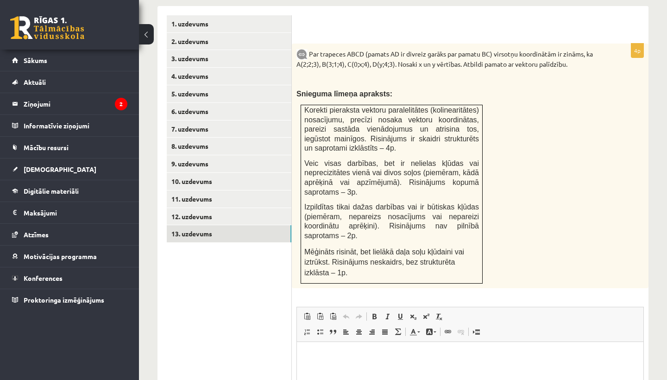
scroll to position [413, 0]
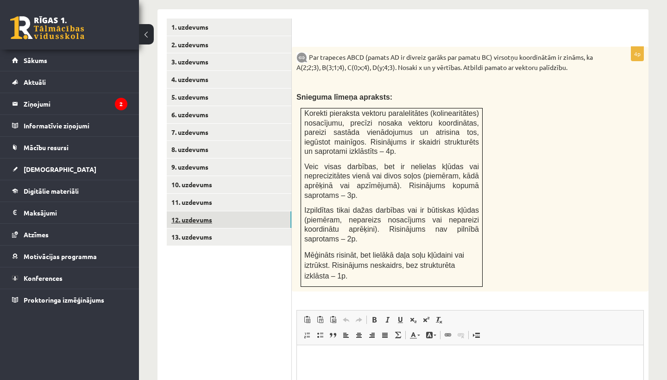
click at [209, 211] on link "12. uzdevums" at bounding box center [229, 219] width 125 height 17
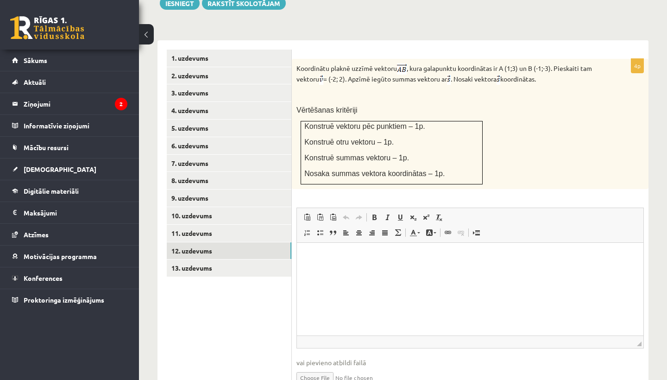
scroll to position [387, 0]
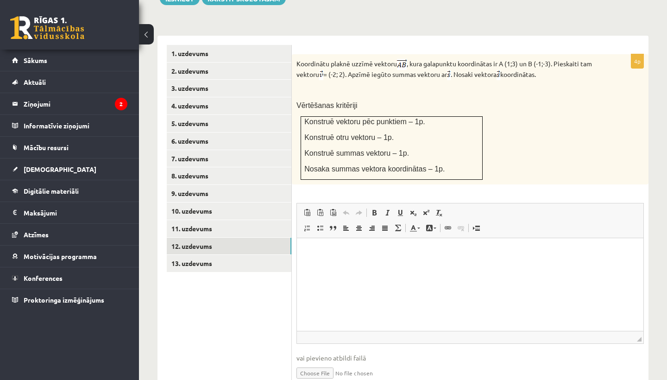
click at [326, 363] on input "file" at bounding box center [469, 372] width 347 height 19
type input "**********"
click at [216, 45] on link "1. uzdevums" at bounding box center [229, 53] width 125 height 17
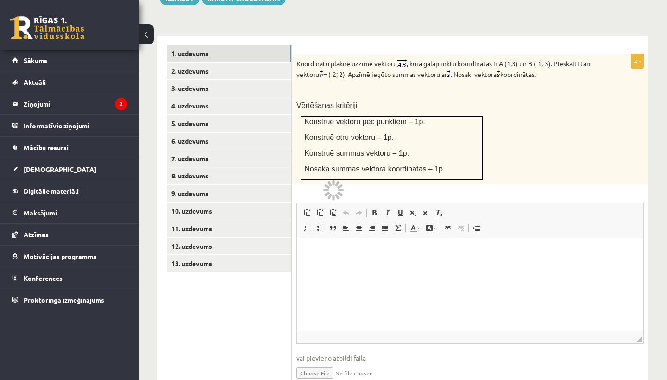
scroll to position [286, 0]
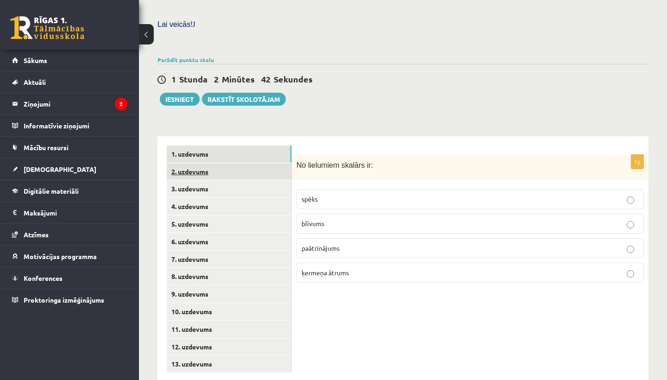
click at [185, 163] on link "2. uzdevums" at bounding box center [229, 171] width 125 height 17
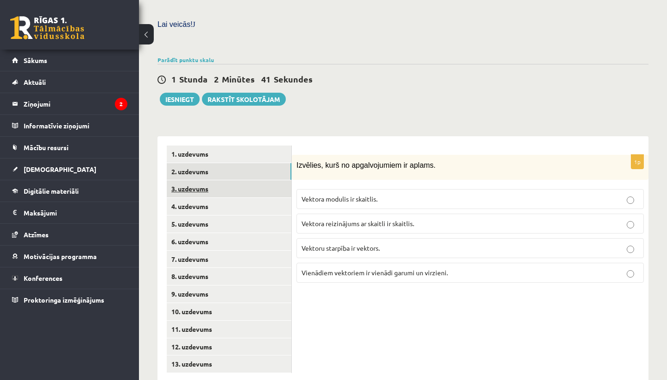
click at [185, 180] on link "3. uzdevums" at bounding box center [229, 188] width 125 height 17
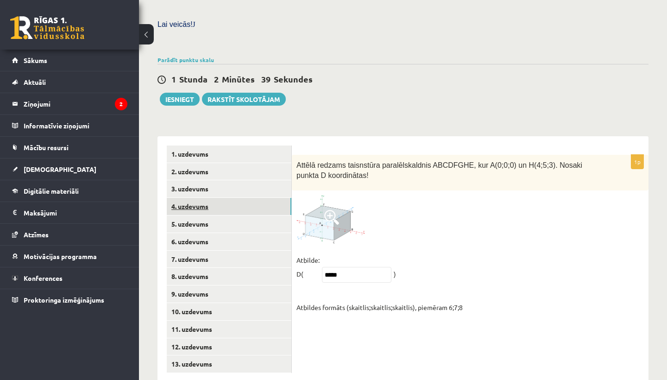
click at [184, 198] on link "4. uzdevums" at bounding box center [229, 206] width 125 height 17
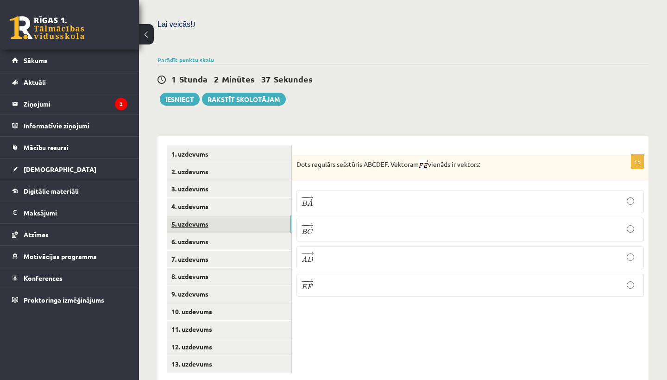
click at [184, 215] on link "5. uzdevums" at bounding box center [229, 223] width 125 height 17
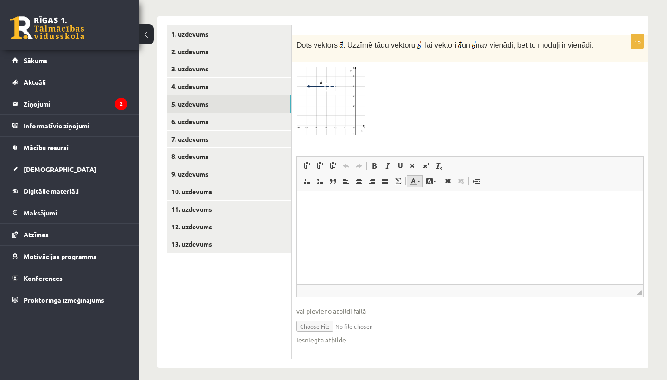
scroll to position [406, 0]
click at [321, 317] on input "file" at bounding box center [469, 325] width 347 height 19
type input "**********"
click at [197, 113] on link "6. uzdevums" at bounding box center [229, 121] width 125 height 17
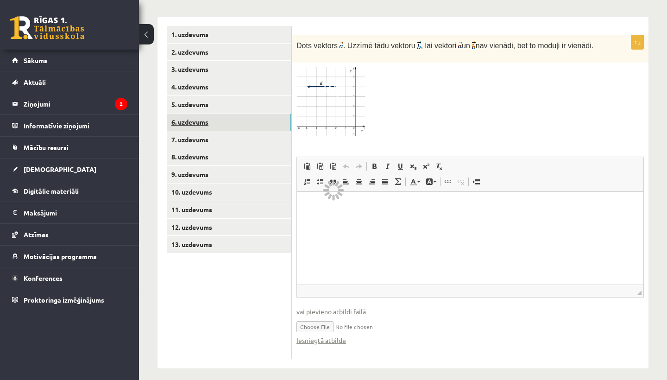
scroll to position [286, 0]
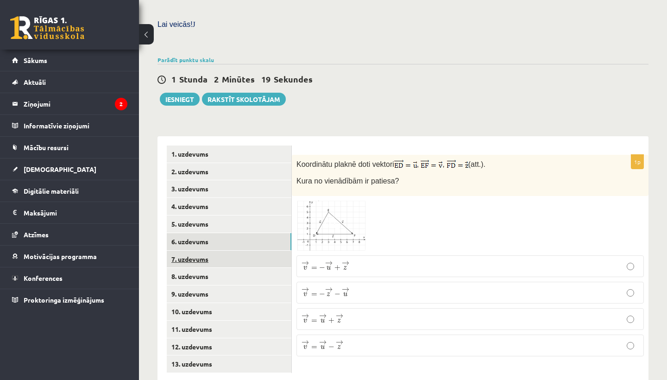
click at [193, 251] on link "7. uzdevums" at bounding box center [229, 259] width 125 height 17
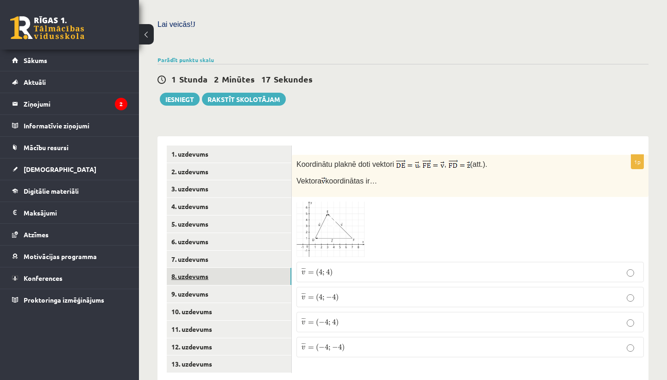
click at [200, 268] on link "8. uzdevums" at bounding box center [229, 276] width 125 height 17
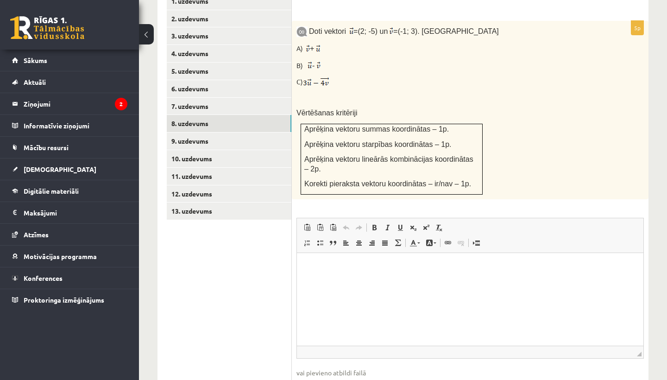
scroll to position [434, 0]
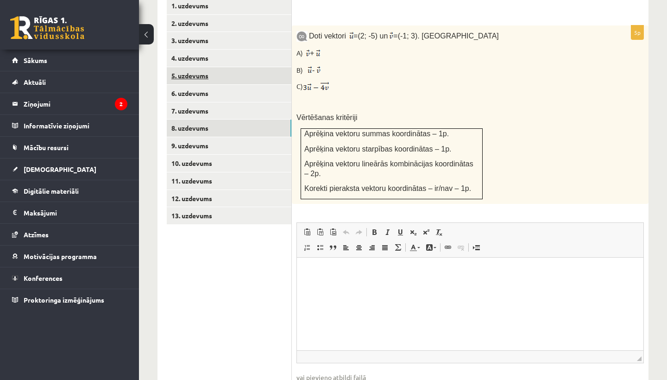
click at [203, 67] on link "5. uzdevums" at bounding box center [229, 75] width 125 height 17
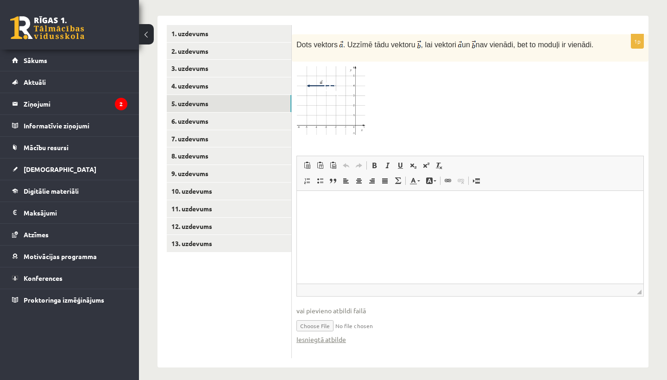
scroll to position [406, 0]
click at [319, 335] on link "Iesniegtā atbilde" at bounding box center [321, 340] width 50 height 10
click at [200, 113] on link "6. uzdevums" at bounding box center [229, 121] width 125 height 17
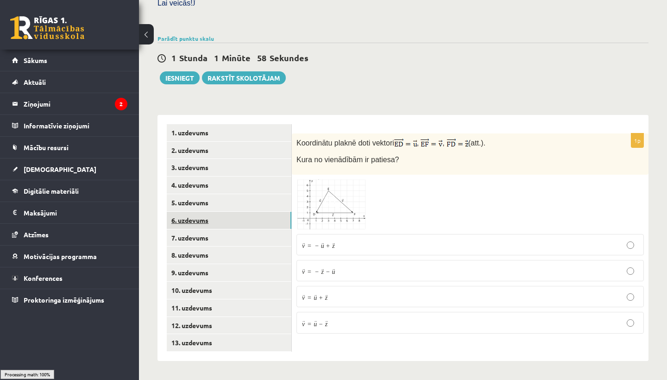
scroll to position [286, 0]
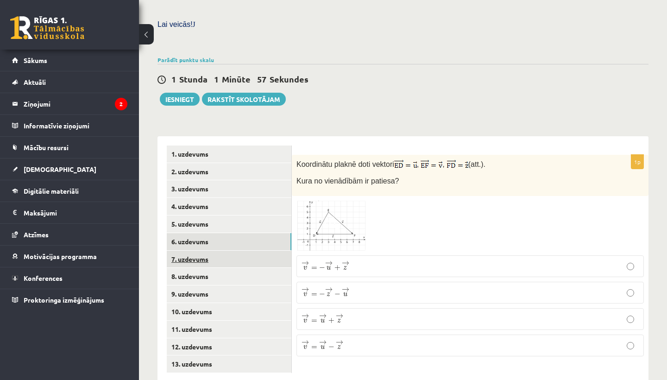
click at [197, 251] on link "7. uzdevums" at bounding box center [229, 259] width 125 height 17
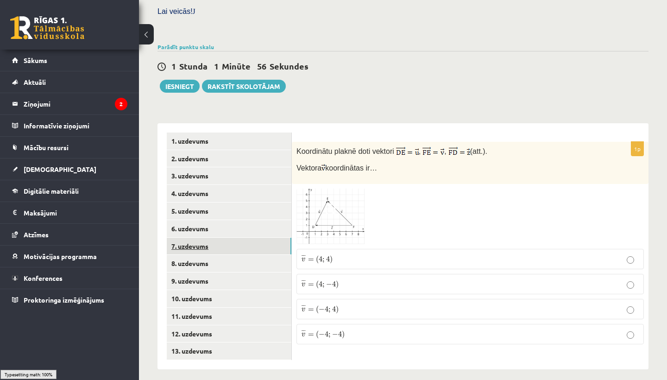
scroll to position [299, 0]
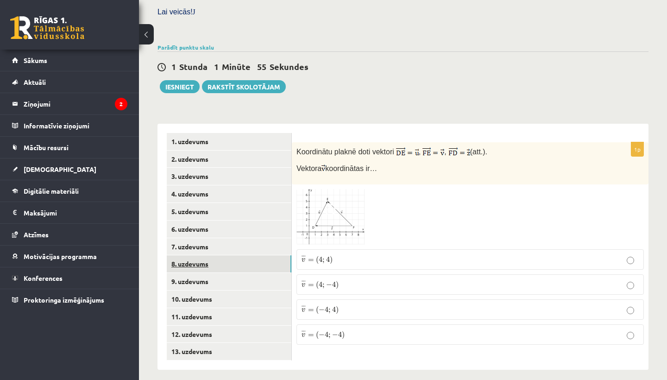
click at [193, 255] on link "8. uzdevums" at bounding box center [229, 263] width 125 height 17
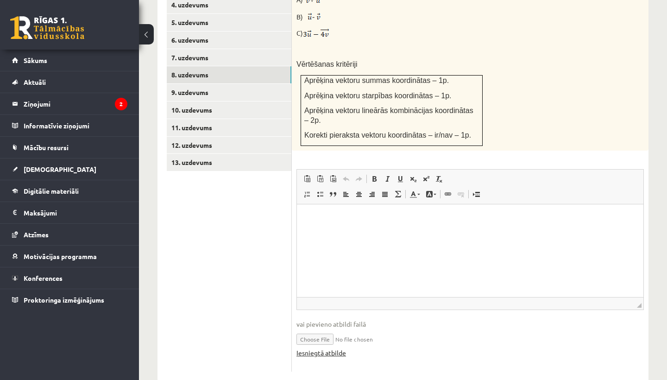
scroll to position [487, 0]
click at [338, 348] on link "Iesniegtā atbilde" at bounding box center [321, 353] width 50 height 10
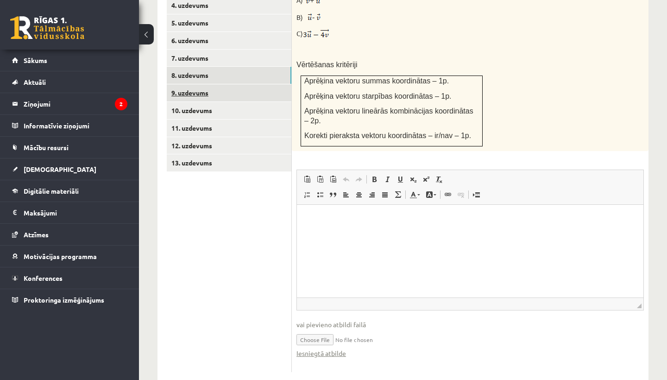
click at [177, 84] on link "9. uzdevums" at bounding box center [229, 92] width 125 height 17
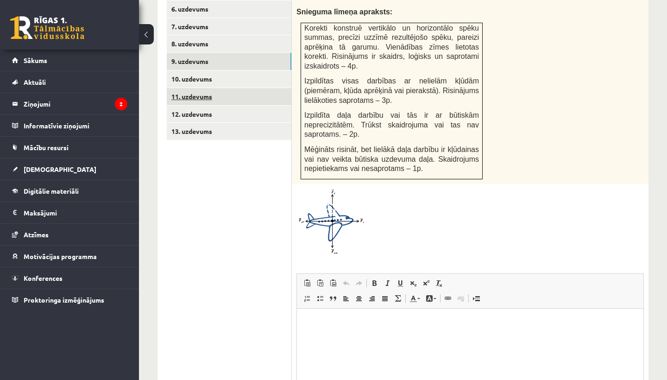
scroll to position [0, 0]
click at [205, 70] on link "10. uzdevums" at bounding box center [229, 78] width 125 height 17
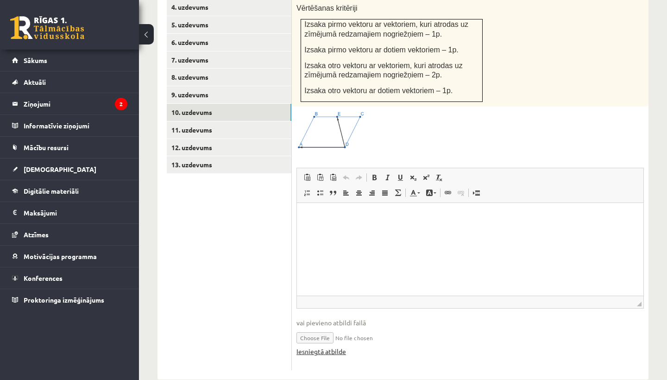
scroll to position [485, 0]
click at [331, 347] on link "Iesniegtā atbilde" at bounding box center [321, 352] width 50 height 10
click at [200, 122] on link "11. uzdevums" at bounding box center [229, 130] width 125 height 17
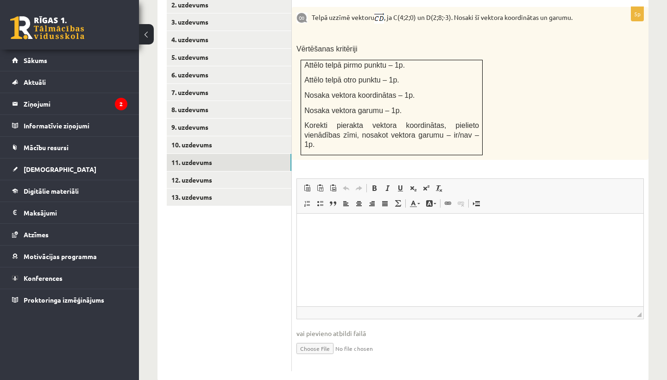
scroll to position [453, 0]
click at [184, 172] on link "12. uzdevums" at bounding box center [229, 180] width 125 height 17
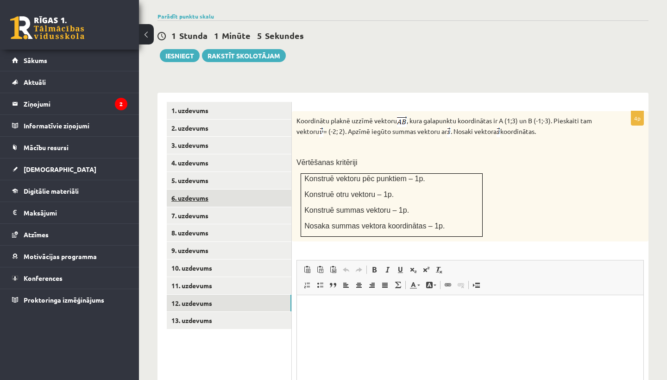
scroll to position [0, 0]
click at [198, 312] on link "13. uzdevums" at bounding box center [229, 320] width 125 height 17
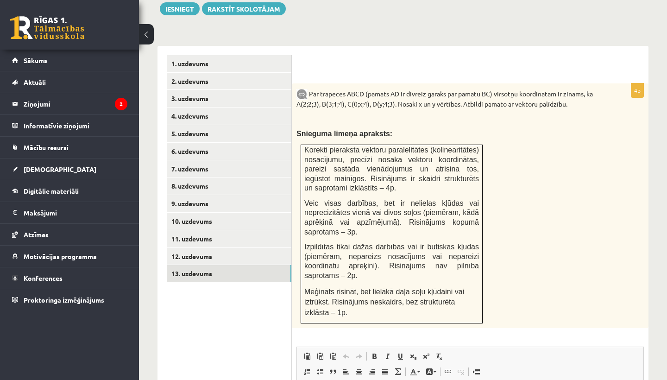
scroll to position [378, 0]
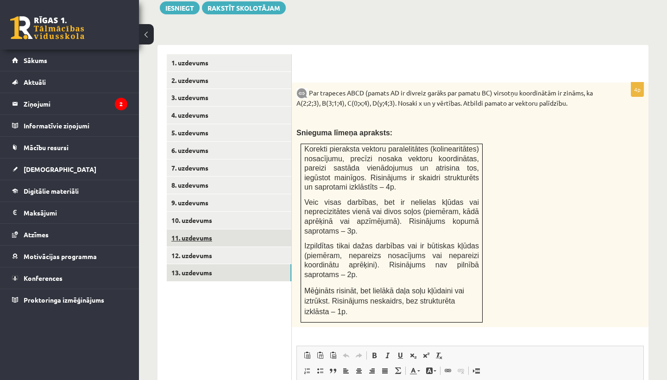
click at [193, 229] on link "11. uzdevums" at bounding box center [229, 237] width 125 height 17
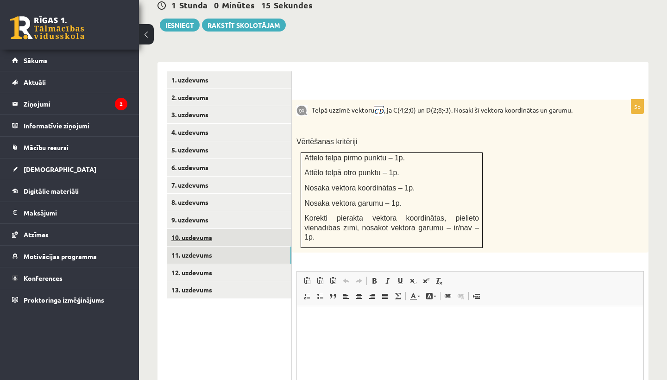
scroll to position [0, 0]
click at [187, 229] on link "10. uzdevums" at bounding box center [229, 237] width 125 height 17
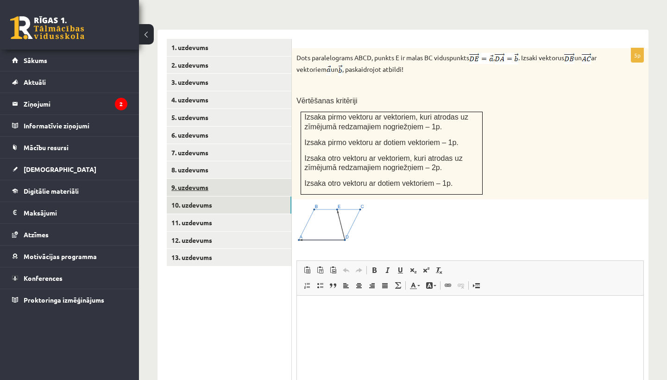
click at [180, 179] on link "9. uzdevums" at bounding box center [229, 187] width 125 height 17
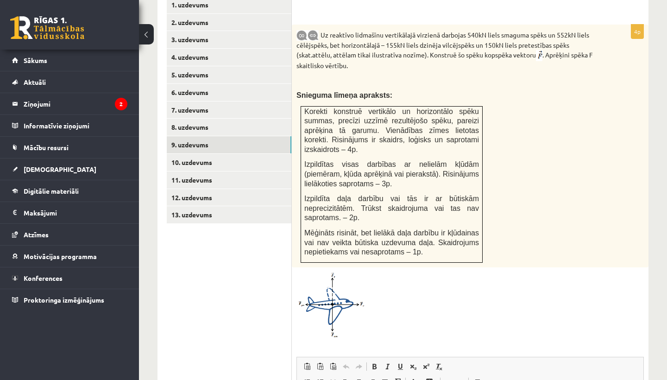
scroll to position [423, 0]
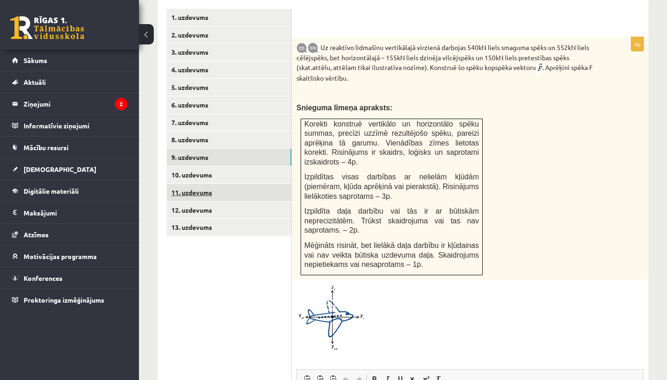
click at [195, 184] on link "11. uzdevums" at bounding box center [229, 192] width 125 height 17
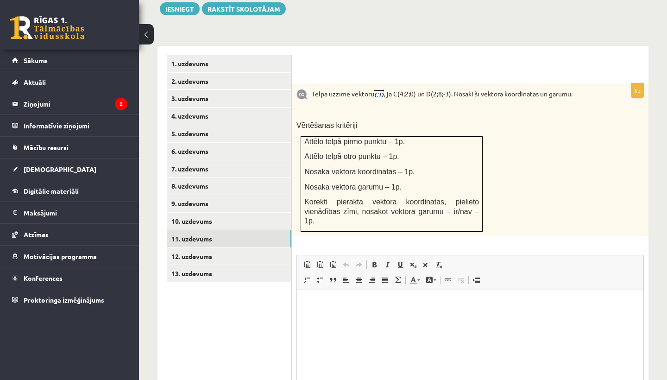
scroll to position [375, 0]
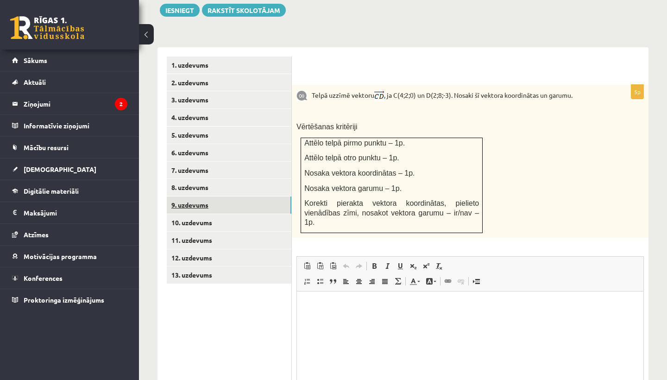
click at [208, 196] on link "9. uzdevums" at bounding box center [229, 204] width 125 height 17
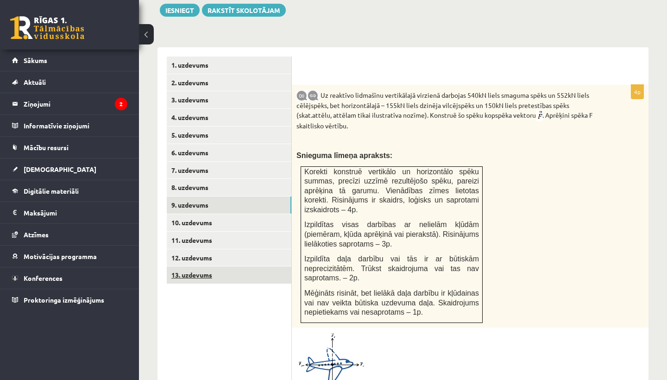
click at [206, 266] on link "13. uzdevums" at bounding box center [229, 274] width 125 height 17
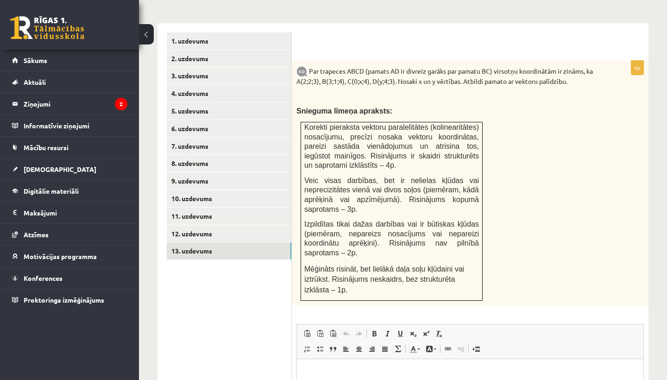
scroll to position [400, 0]
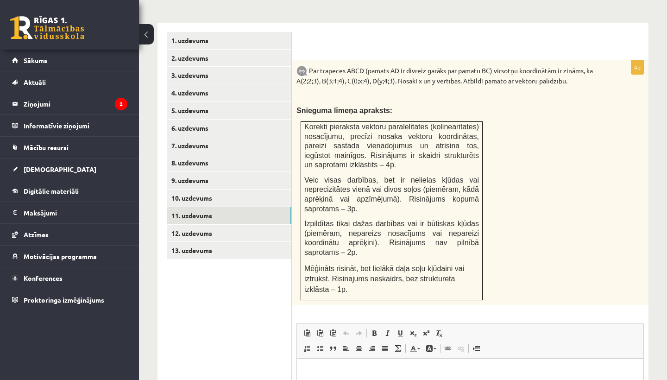
click at [215, 207] on link "11. uzdevums" at bounding box center [229, 215] width 125 height 17
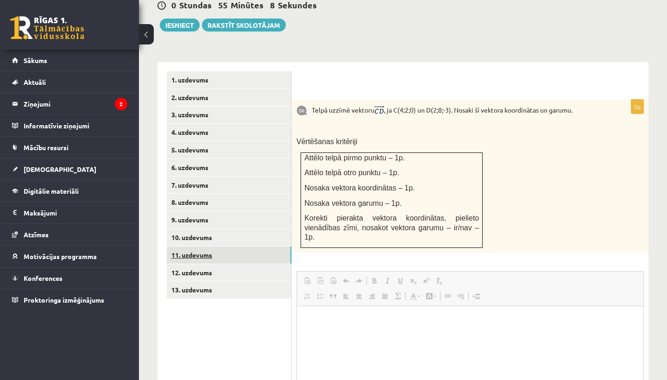
scroll to position [0, 0]
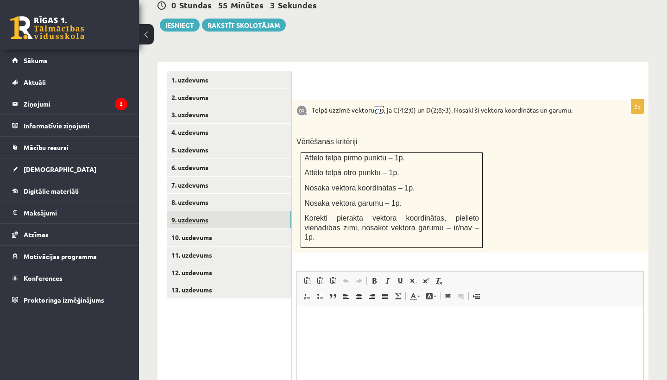
click at [209, 211] on link "9. uzdevums" at bounding box center [229, 219] width 125 height 17
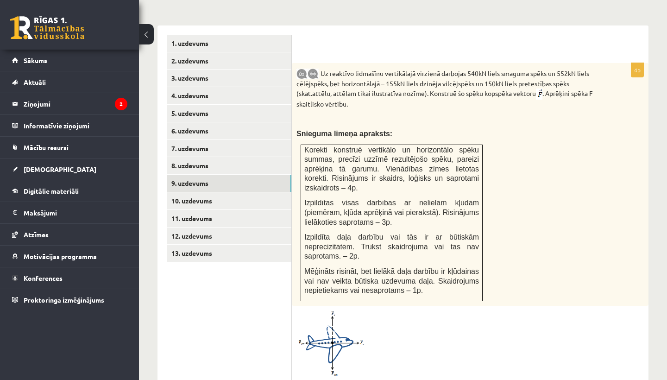
scroll to position [402, 0]
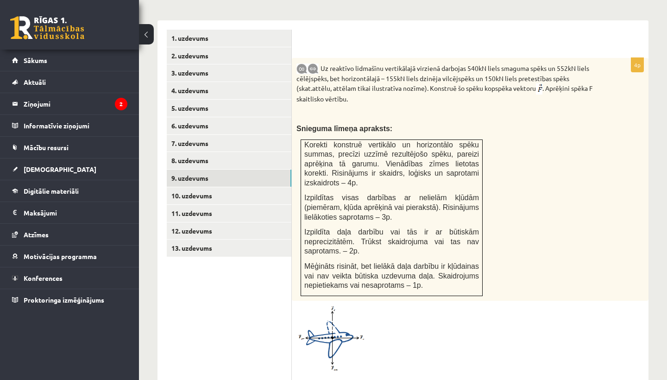
click at [324, 320] on span at bounding box center [331, 327] width 15 height 15
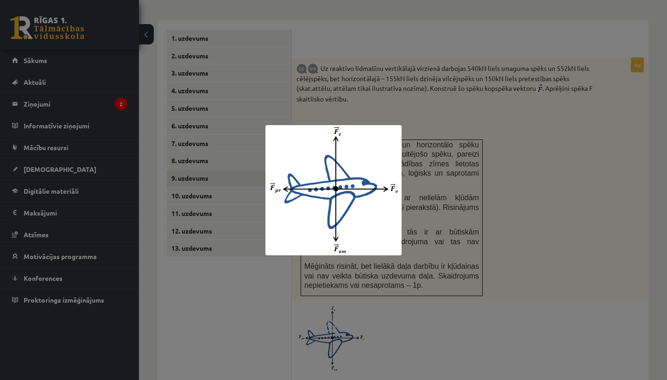
click at [427, 115] on div at bounding box center [333, 190] width 667 height 380
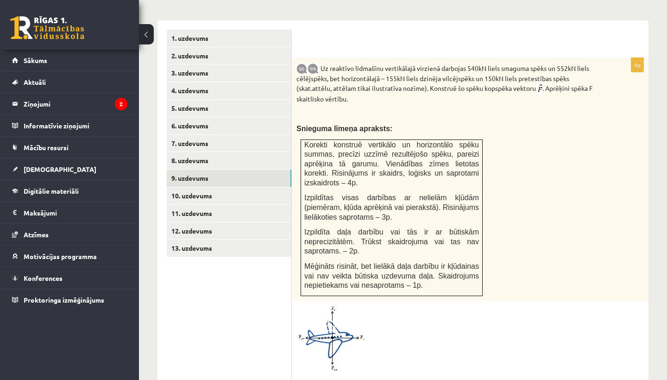
click at [332, 320] on span at bounding box center [331, 327] width 15 height 15
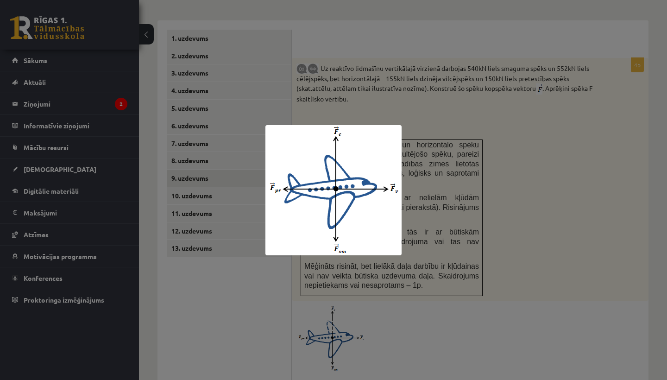
click at [465, 110] on div at bounding box center [333, 190] width 667 height 380
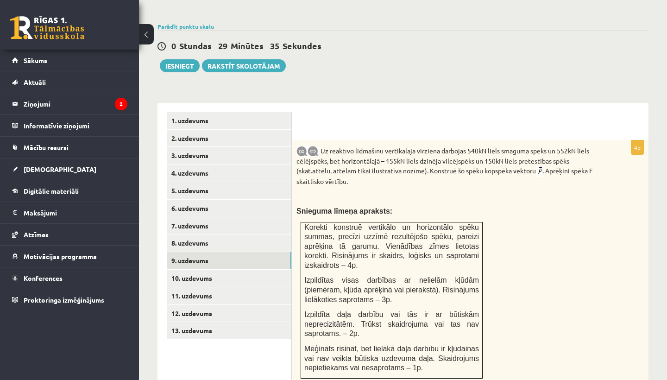
scroll to position [321, 0]
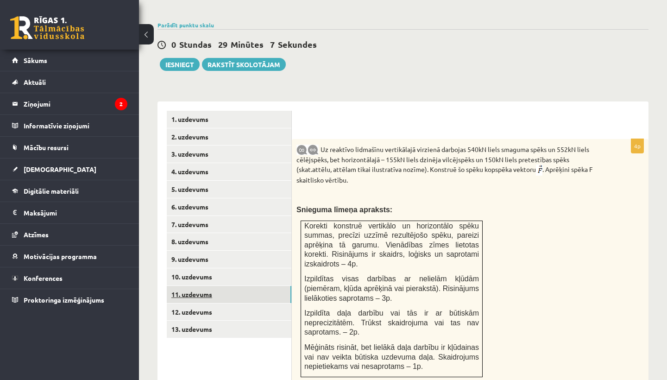
click at [215, 286] on link "11. uzdevums" at bounding box center [229, 294] width 125 height 17
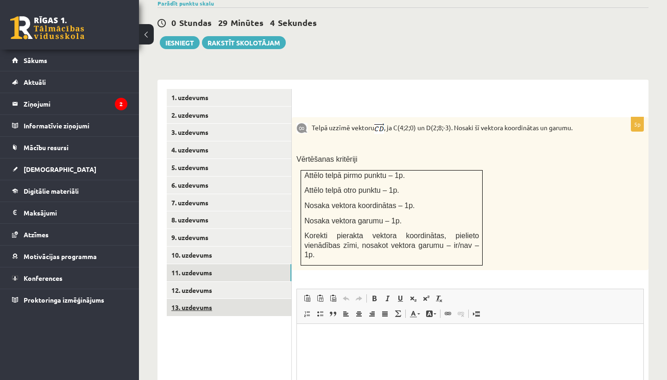
scroll to position [0, 0]
click at [194, 299] on link "13. uzdevums" at bounding box center [229, 307] width 125 height 17
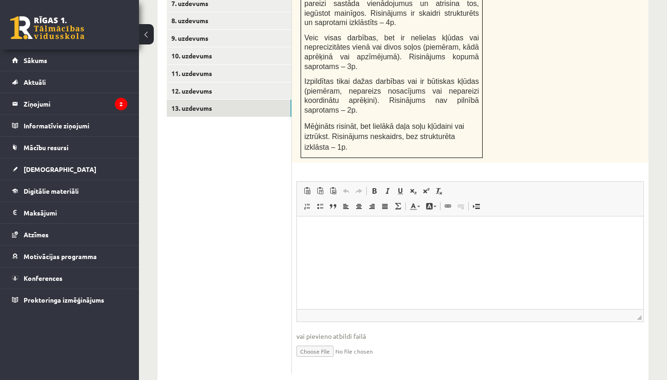
scroll to position [541, 0]
click at [322, 341] on input "file" at bounding box center [469, 350] width 347 height 19
type input "**********"
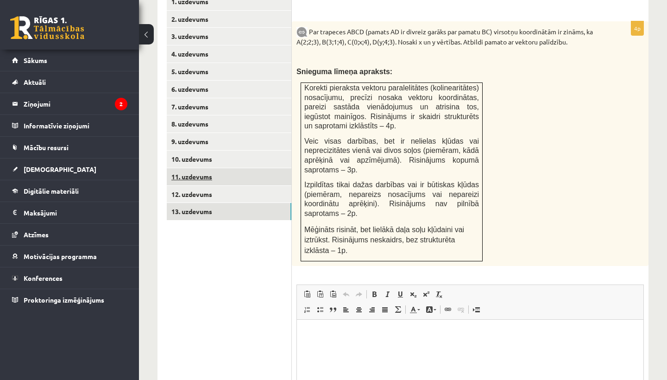
scroll to position [434, 0]
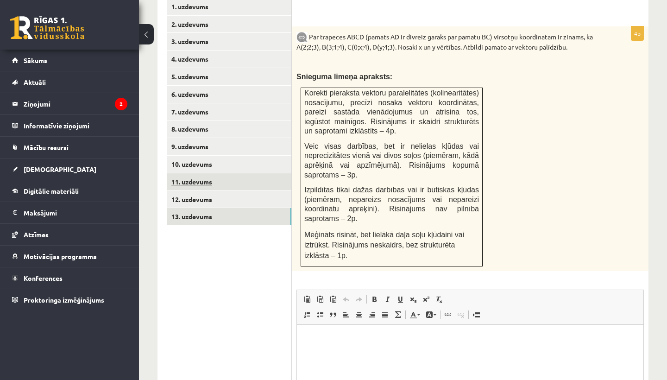
click at [209, 173] on link "11. uzdevums" at bounding box center [229, 181] width 125 height 17
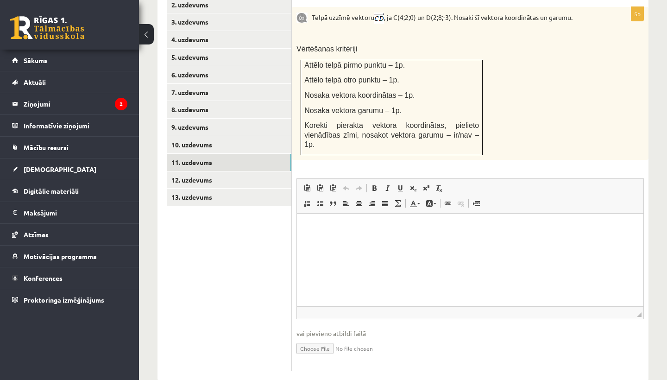
scroll to position [453, 0]
click at [317, 339] on input "file" at bounding box center [469, 348] width 347 height 19
type input "**********"
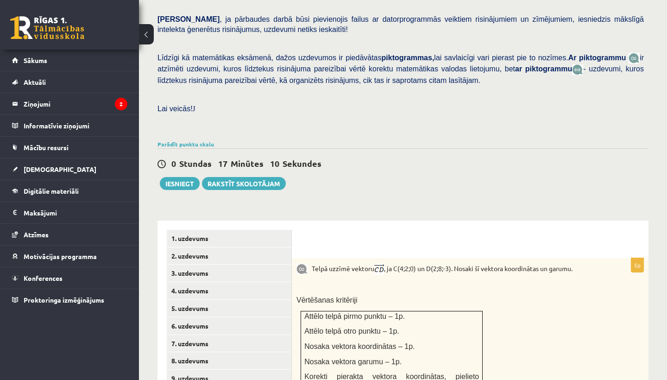
scroll to position [0, 0]
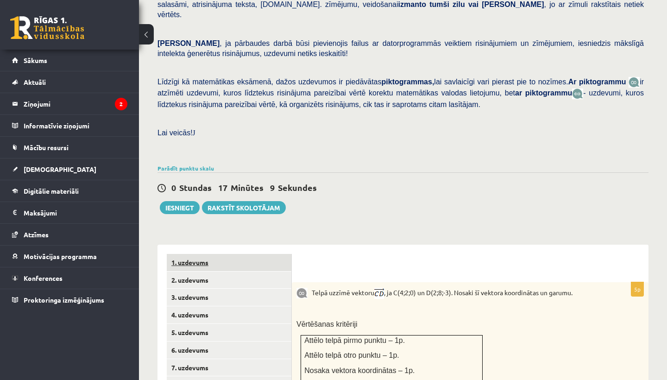
click at [241, 254] on link "1. uzdevums" at bounding box center [229, 262] width 125 height 17
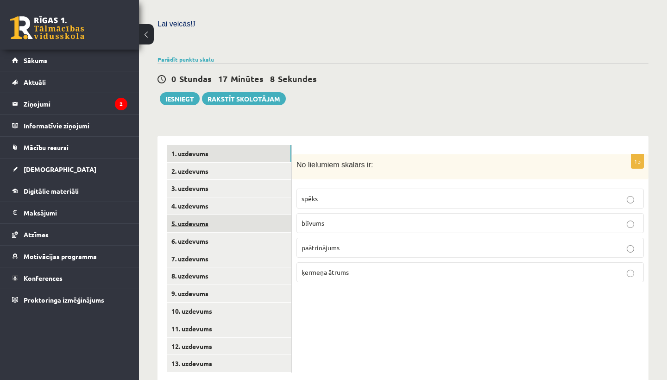
scroll to position [286, 0]
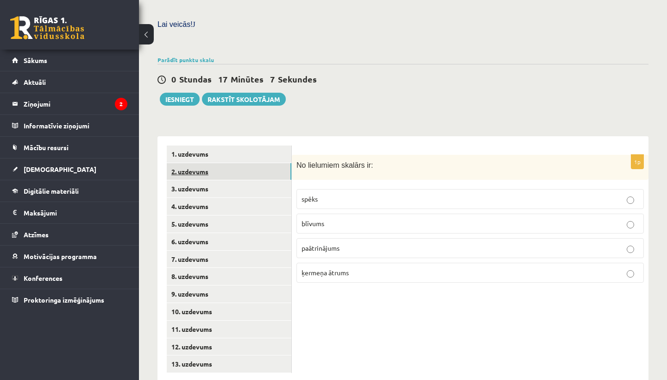
click at [223, 163] on link "2. uzdevums" at bounding box center [229, 171] width 125 height 17
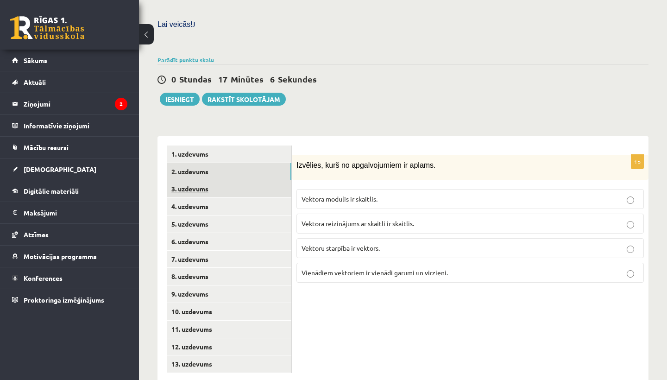
click at [205, 180] on link "3. uzdevums" at bounding box center [229, 188] width 125 height 17
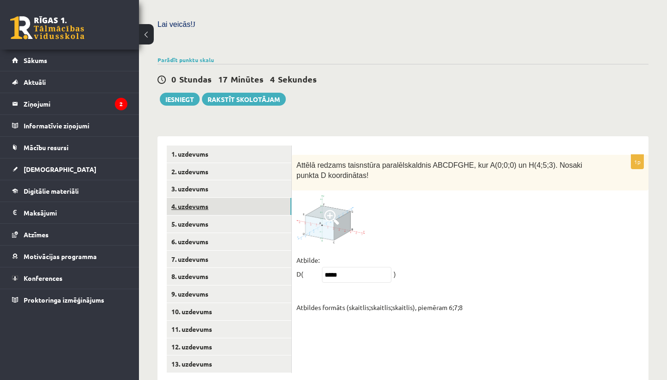
click at [200, 198] on link "4. uzdevums" at bounding box center [229, 206] width 125 height 17
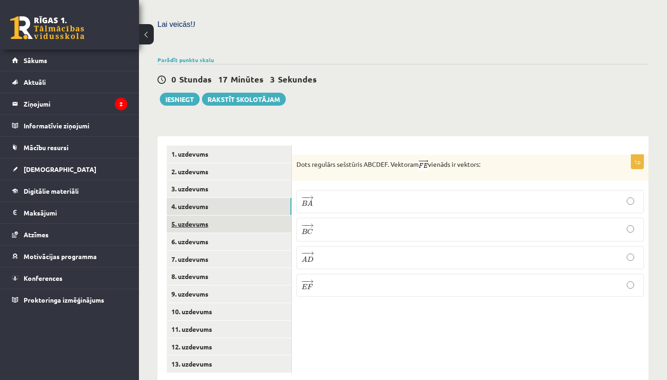
click at [197, 215] on link "5. uzdevums" at bounding box center [229, 223] width 125 height 17
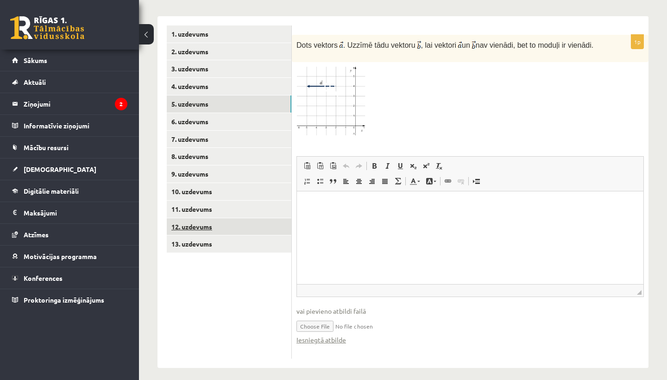
scroll to position [406, 0]
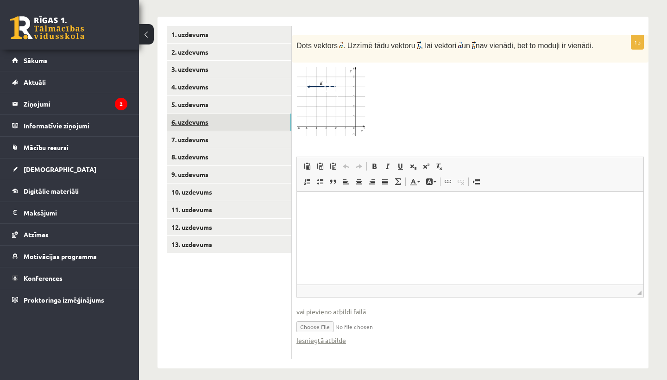
click at [192, 113] on link "6. uzdevums" at bounding box center [229, 121] width 125 height 17
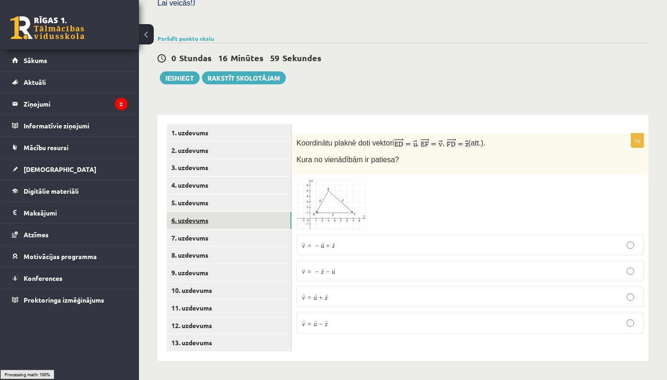
scroll to position [286, 0]
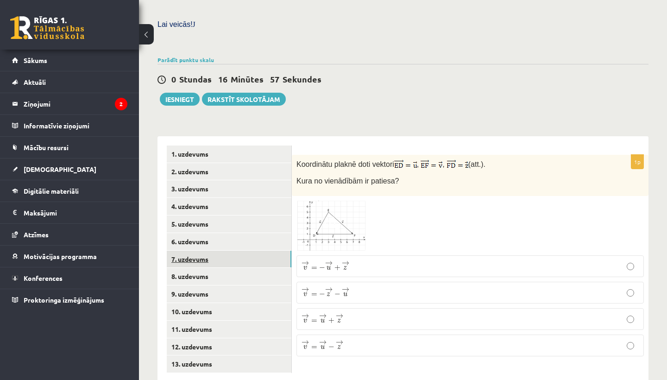
click at [189, 251] on link "7. uzdevums" at bounding box center [229, 259] width 125 height 17
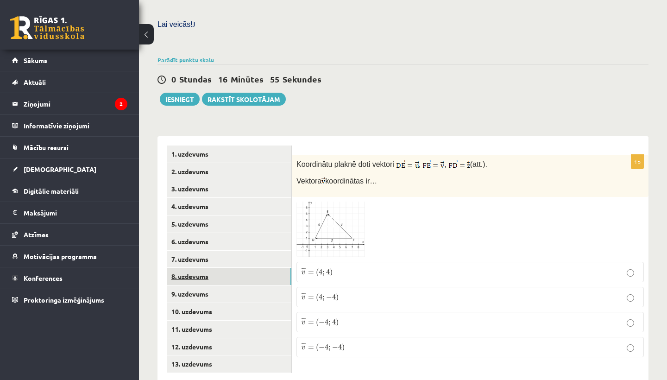
click at [188, 268] on link "8. uzdevums" at bounding box center [229, 276] width 125 height 17
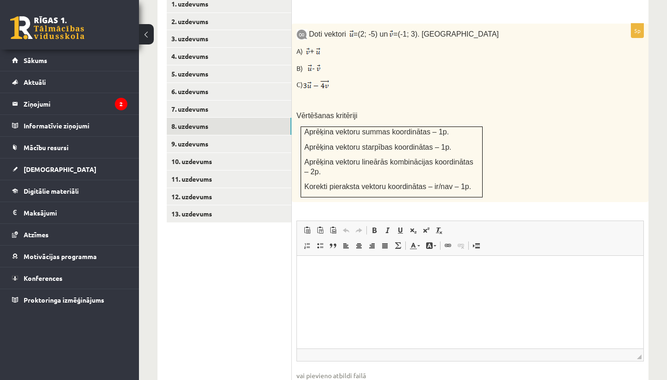
scroll to position [420, 0]
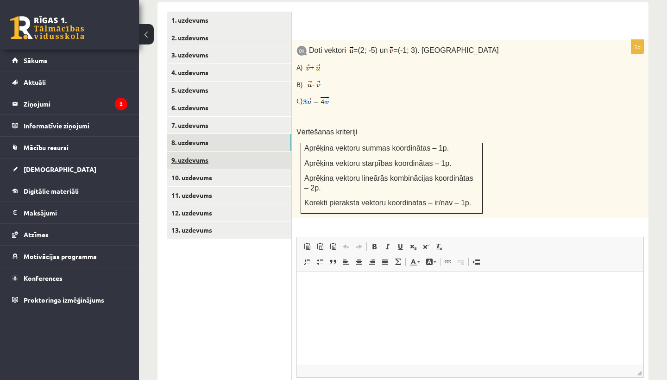
click at [195, 151] on link "9. uzdevums" at bounding box center [229, 159] width 125 height 17
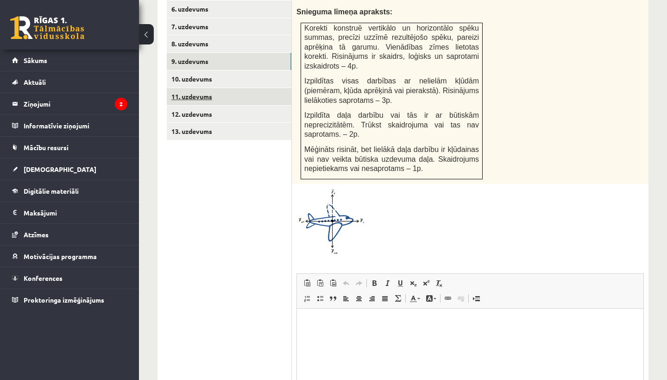
scroll to position [0, 0]
click at [203, 70] on link "10. uzdevums" at bounding box center [229, 78] width 125 height 17
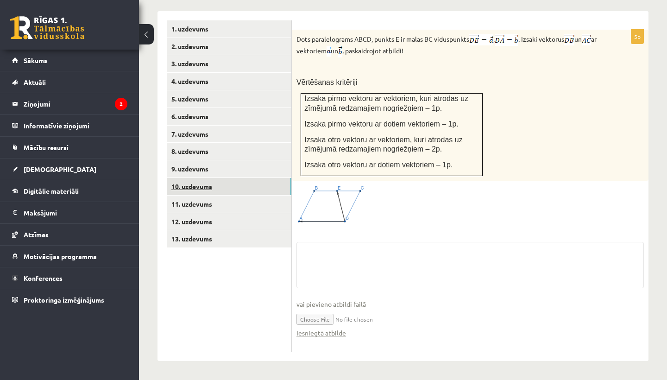
scroll to position [393, 0]
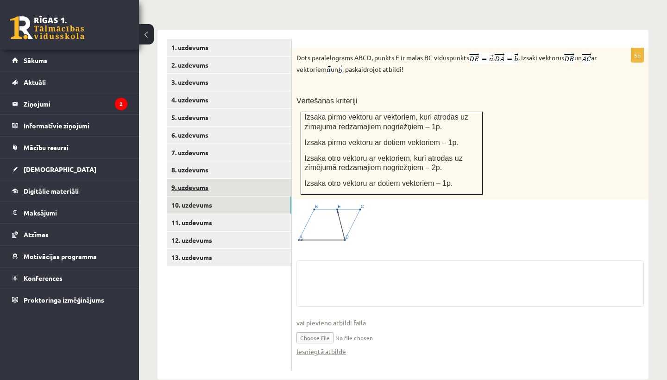
click at [184, 179] on link "9. uzdevums" at bounding box center [229, 187] width 125 height 17
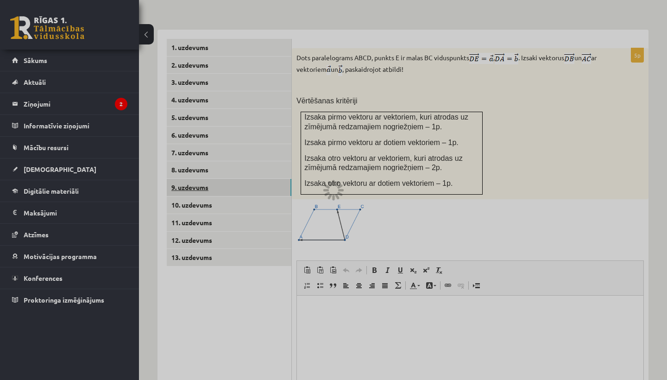
scroll to position [0, 0]
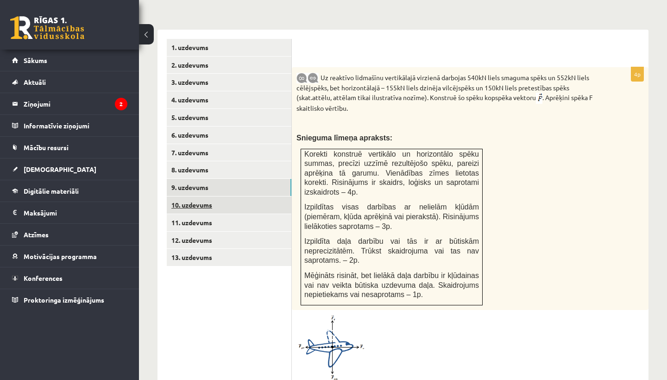
click at [186, 196] on link "10. uzdevums" at bounding box center [229, 204] width 125 height 17
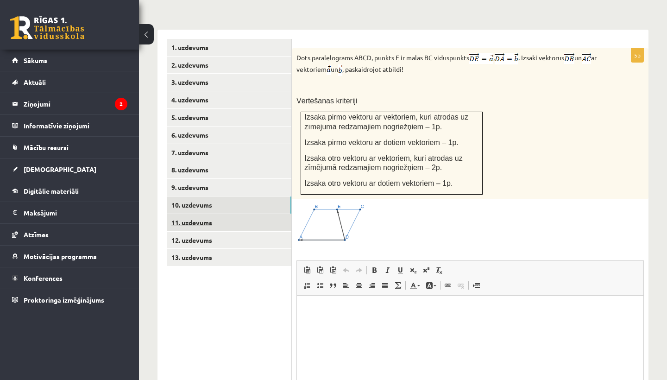
click at [189, 214] on link "11. uzdevums" at bounding box center [229, 222] width 125 height 17
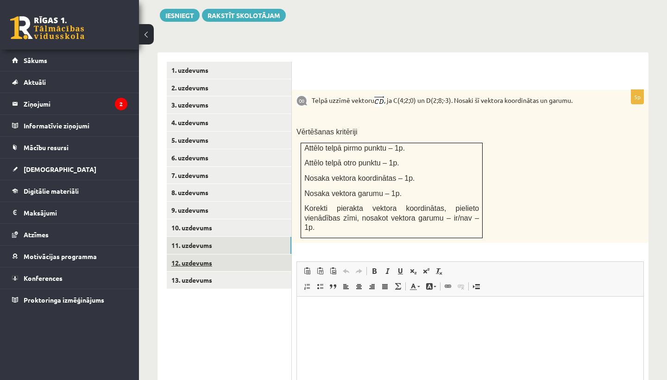
click at [193, 254] on link "12. uzdevums" at bounding box center [229, 262] width 125 height 17
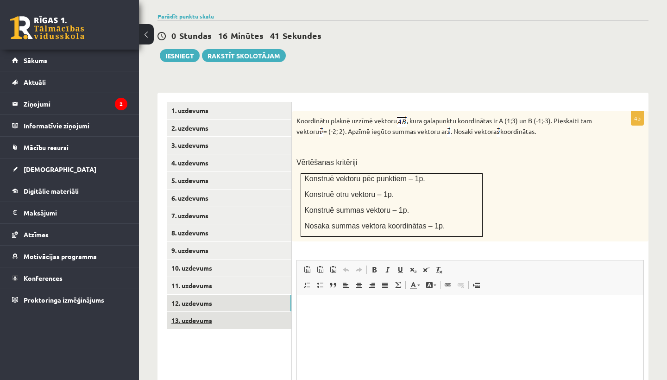
click at [195, 312] on link "13. uzdevums" at bounding box center [229, 320] width 125 height 17
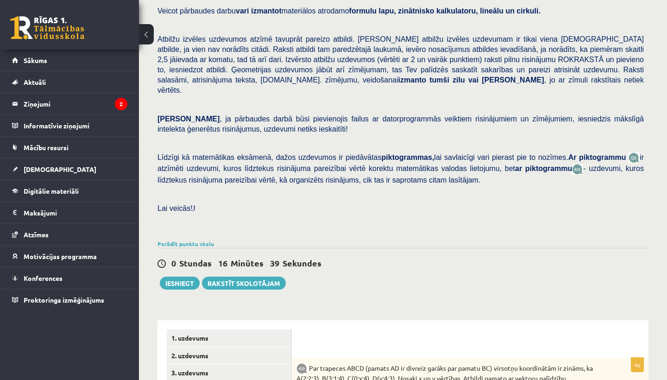
scroll to position [94, 0]
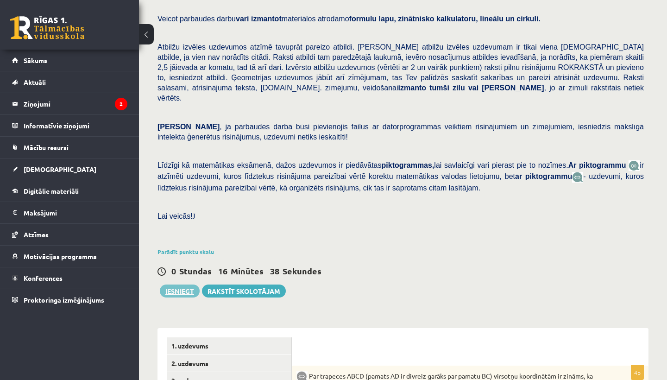
click at [187, 284] on button "Iesniegt" at bounding box center [180, 290] width 40 height 13
